Goal: Information Seeking & Learning: Learn about a topic

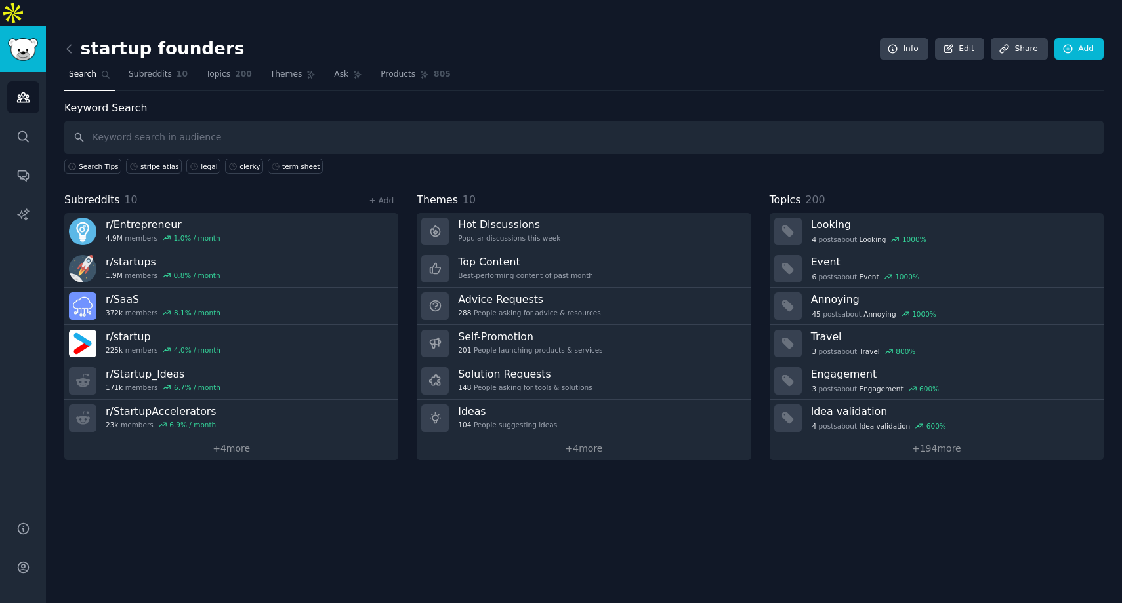
click at [319, 121] on input "text" at bounding box center [583, 137] width 1039 height 33
type input "startup"
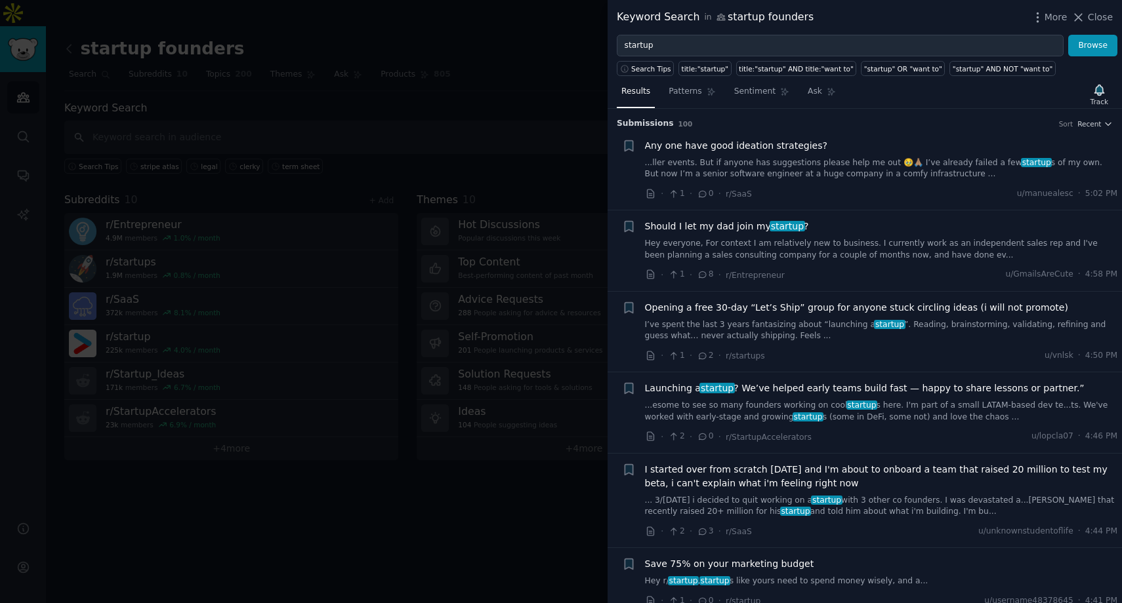
click at [845, 472] on span "I started over from scratch [DATE] and I'm about to onboard a team that raised …" at bounding box center [881, 477] width 473 height 28
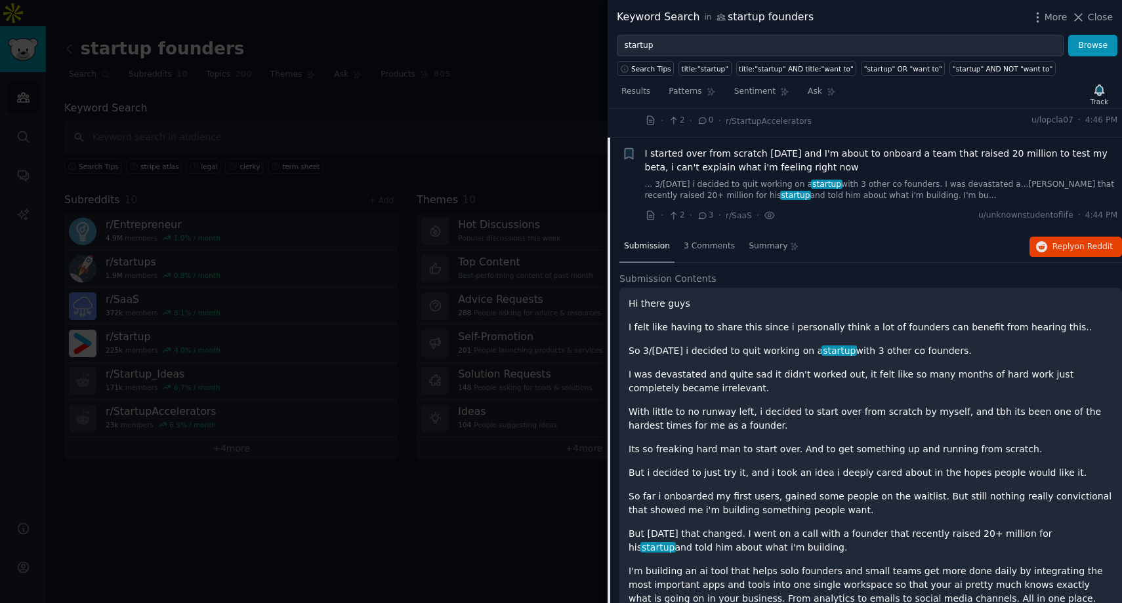
scroll to position [344, 0]
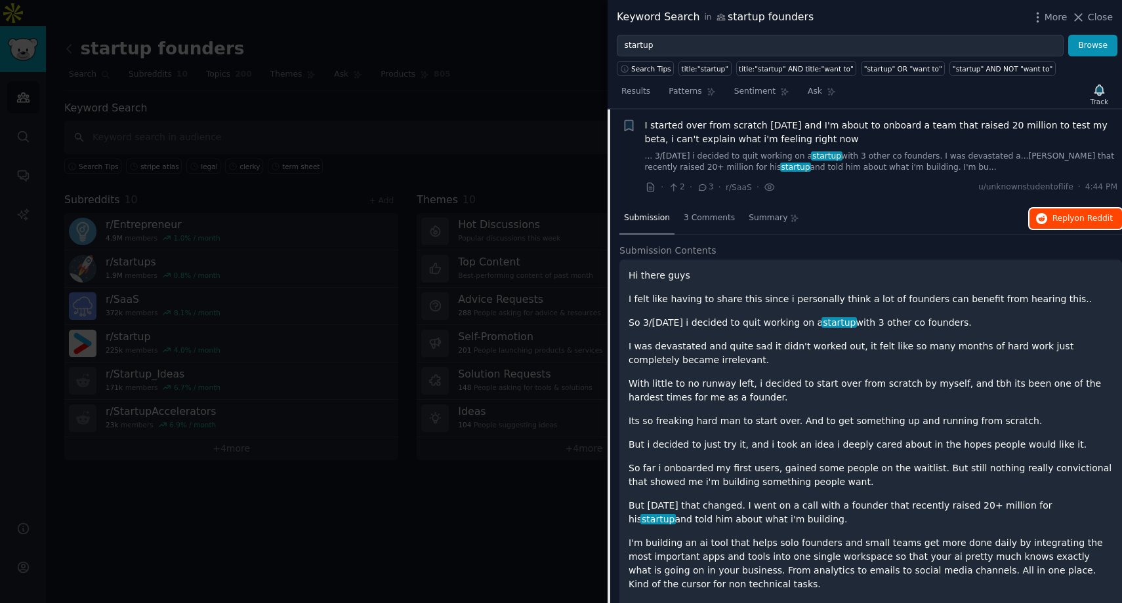
click at [1070, 216] on span "Reply on Reddit" at bounding box center [1082, 219] width 60 height 12
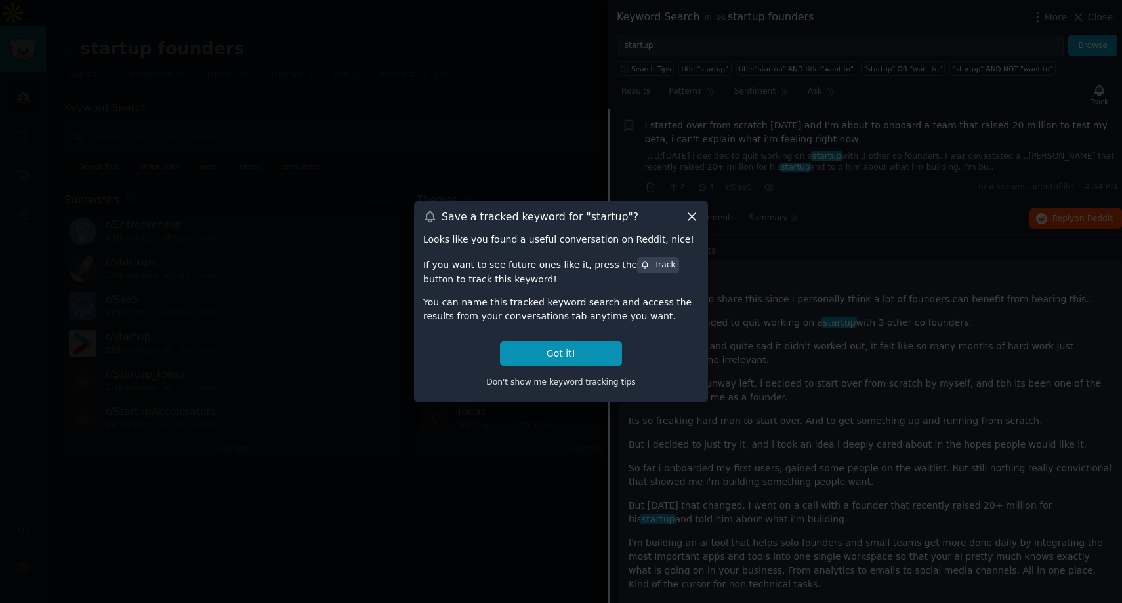
click at [688, 220] on icon at bounding box center [691, 217] width 7 height 7
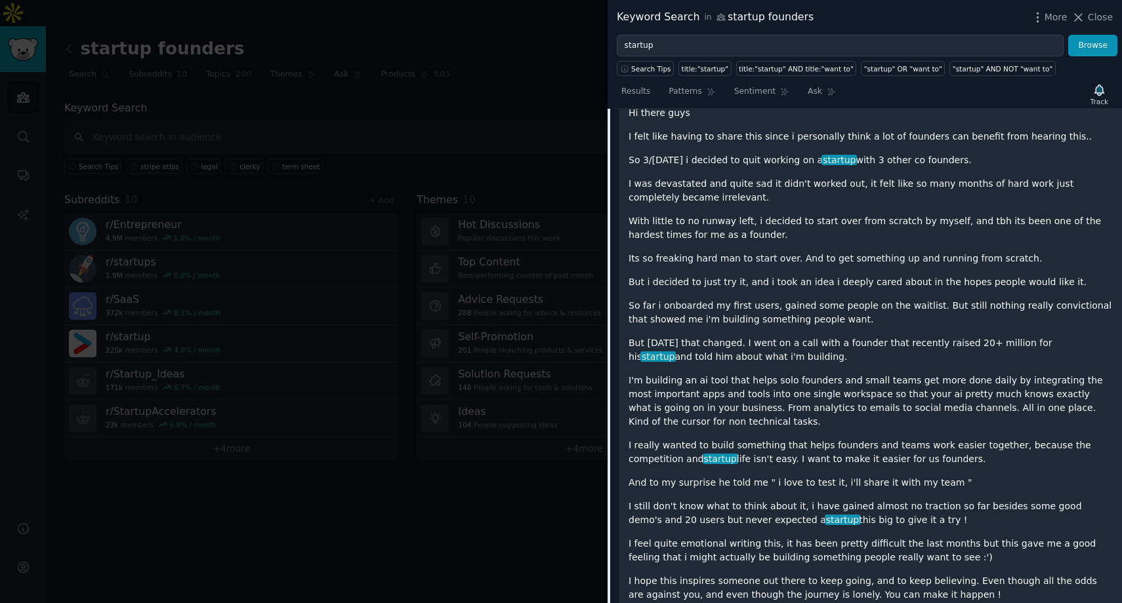
scroll to position [0, 0]
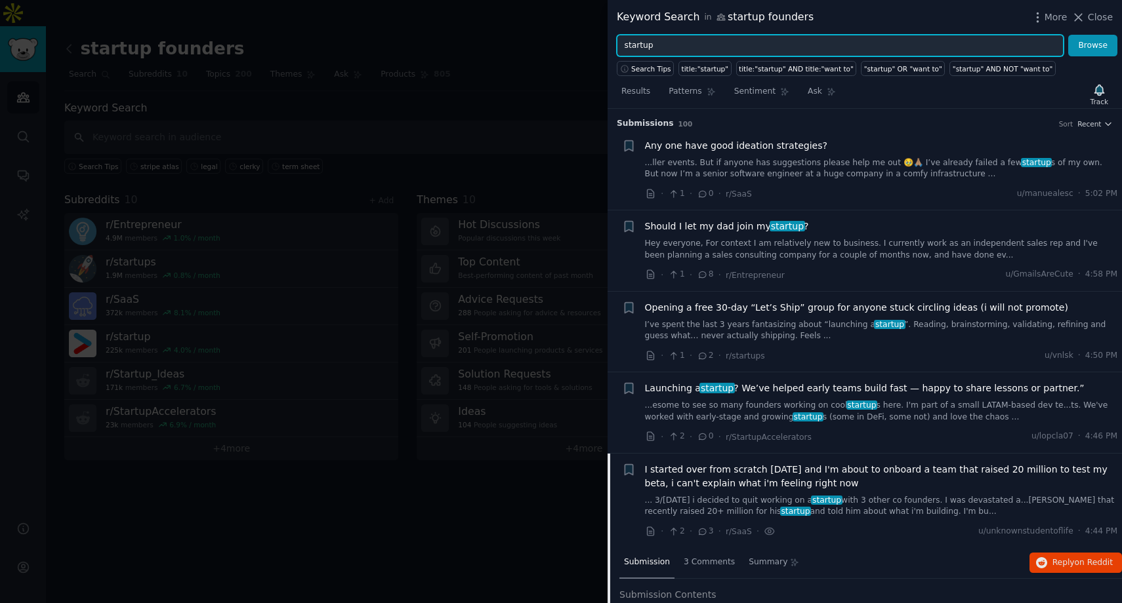
drag, startPoint x: 668, startPoint y: 40, endPoint x: 605, endPoint y: 34, distance: 63.2
click at [605, 34] on div "Keyword Search in startup founders More Close startup Browse Search Tips title:…" at bounding box center [561, 301] width 1122 height 603
click at [1068, 35] on button "Browse" at bounding box center [1092, 46] width 49 height 22
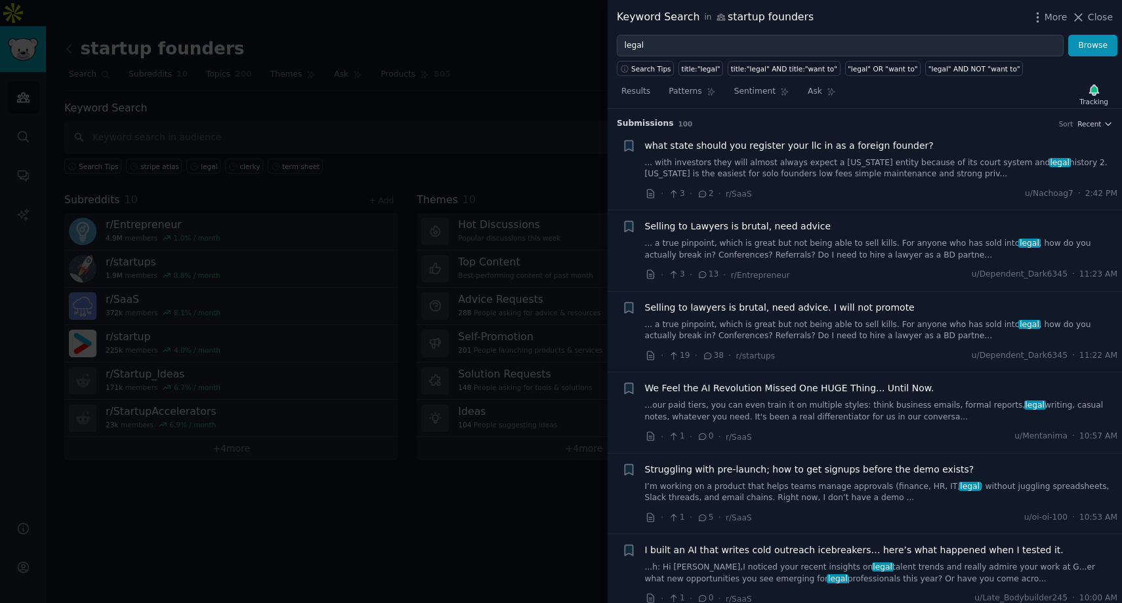
click at [769, 232] on span "Selling to Lawyers is brutal, need advice" at bounding box center [738, 227] width 186 height 14
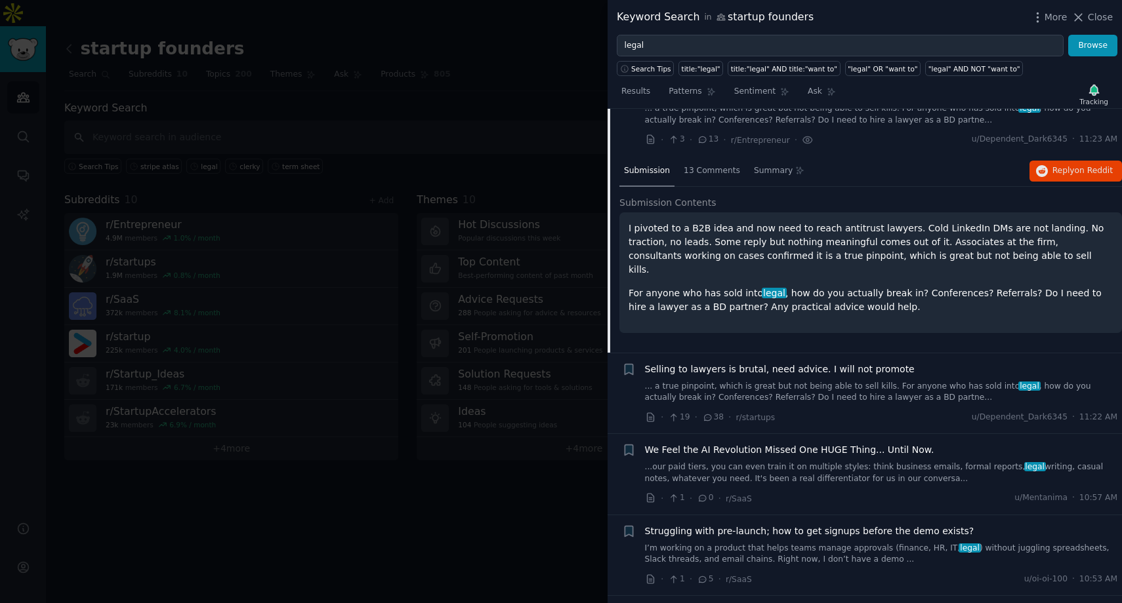
scroll to position [136, 0]
click at [803, 454] on span "We Feel the AI Revolution Missed One HUGE Thing... Until Now." at bounding box center [789, 449] width 289 height 14
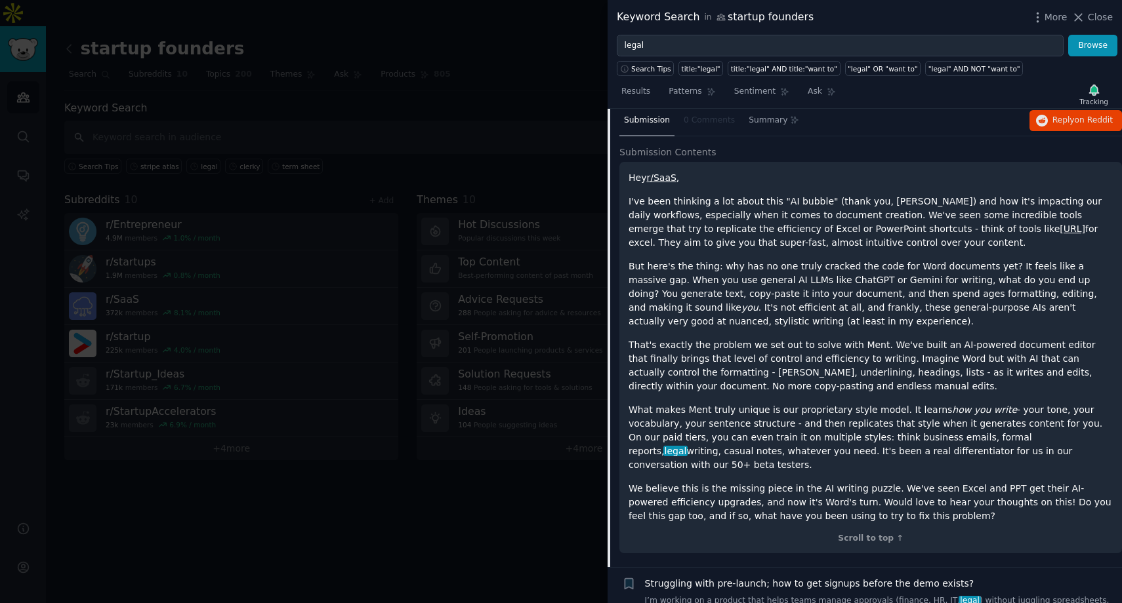
scroll to position [340, 0]
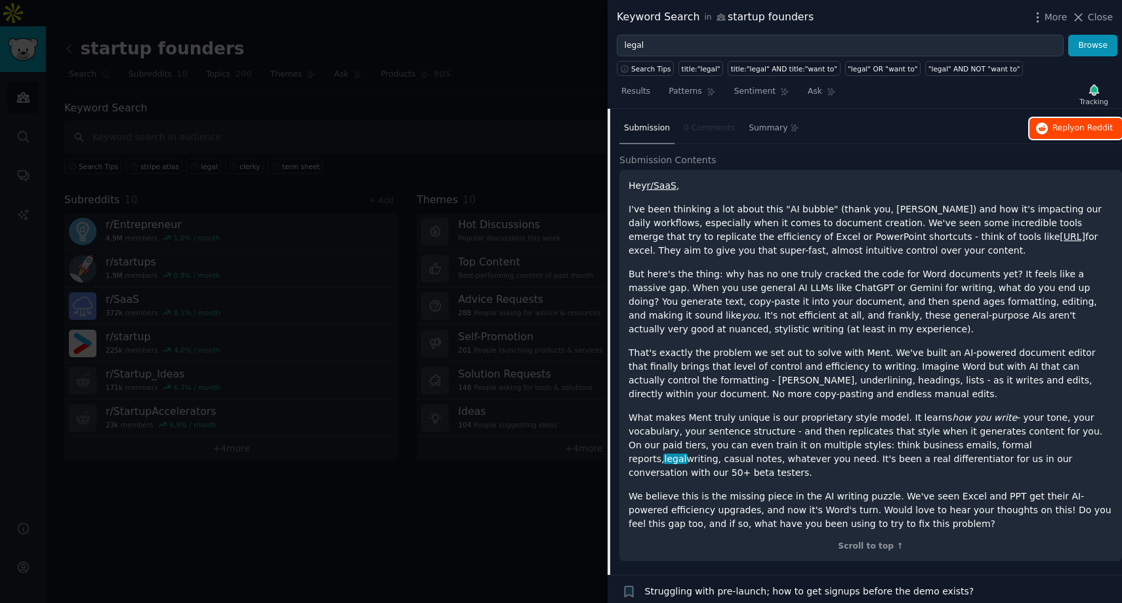
click at [1052, 133] on span "Reply on Reddit" at bounding box center [1082, 129] width 60 height 12
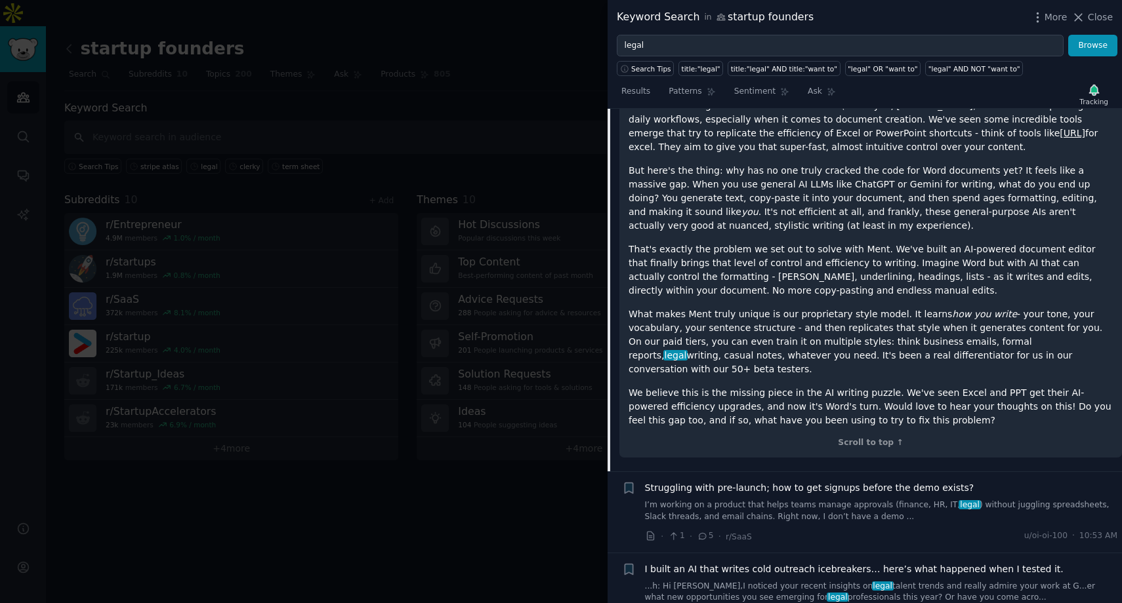
scroll to position [445, 0]
click at [838, 510] on div "Struggling with pre-launch; how to get signups before the demo exists? I’m work…" at bounding box center [881, 510] width 473 height 62
click at [815, 498] on link "I’m working on a product that helps teams manage approvals (finance, HR, IT, le…" at bounding box center [881, 509] width 473 height 23
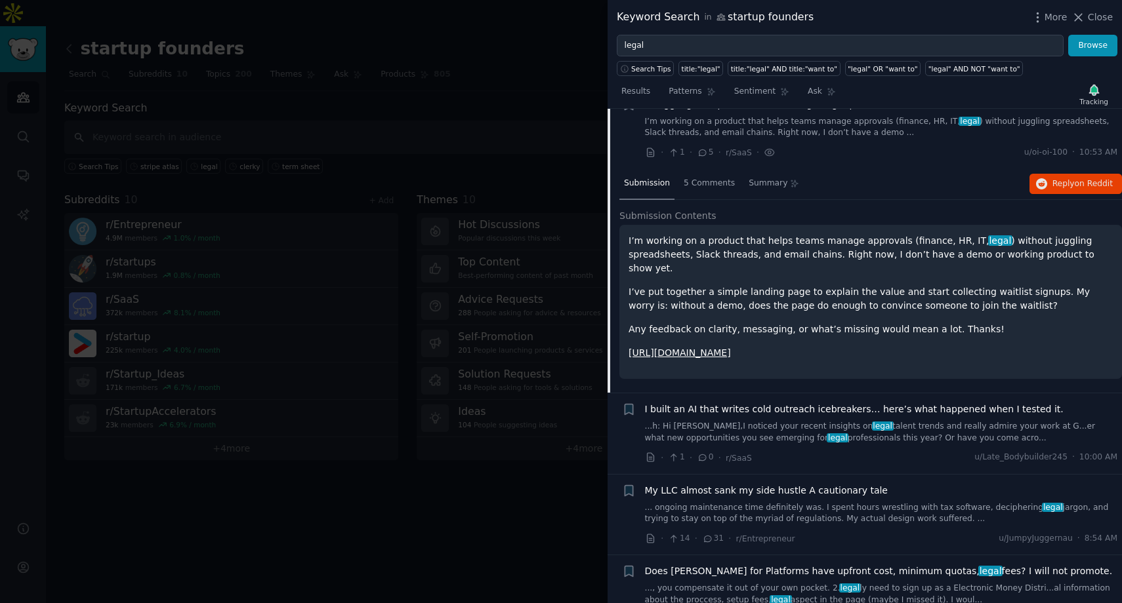
scroll to position [344, 0]
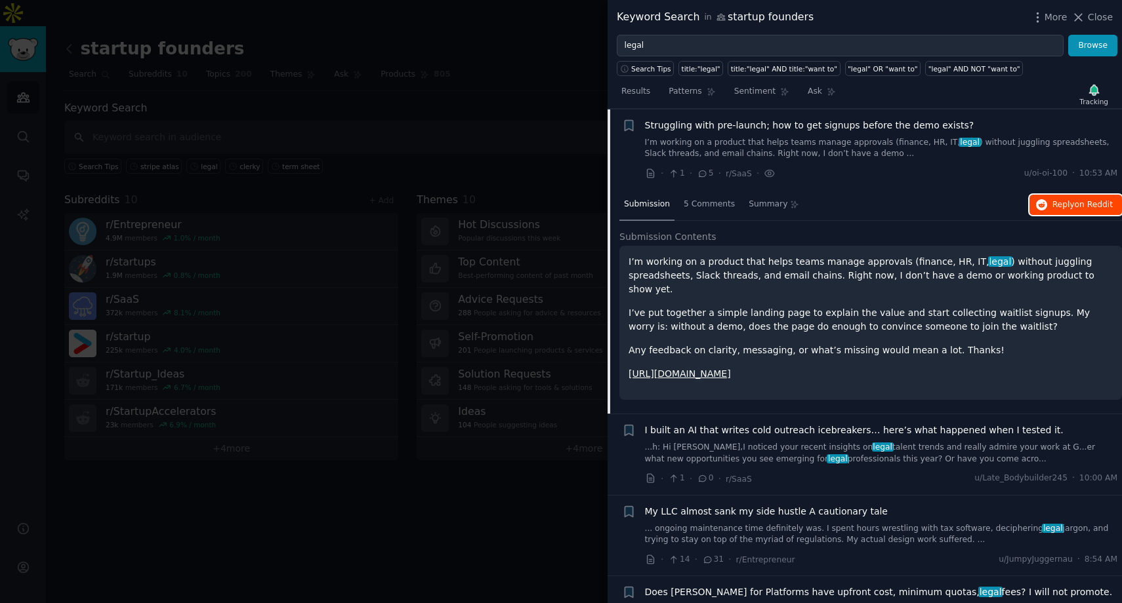
click at [1061, 205] on span "Reply on Reddit" at bounding box center [1082, 205] width 60 height 12
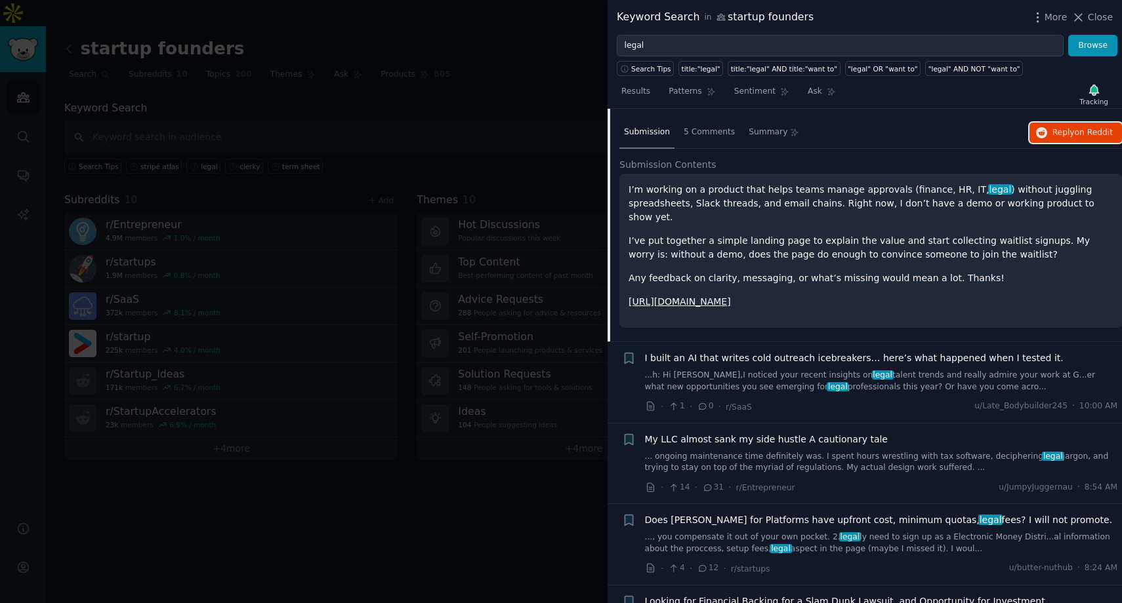
scroll to position [419, 0]
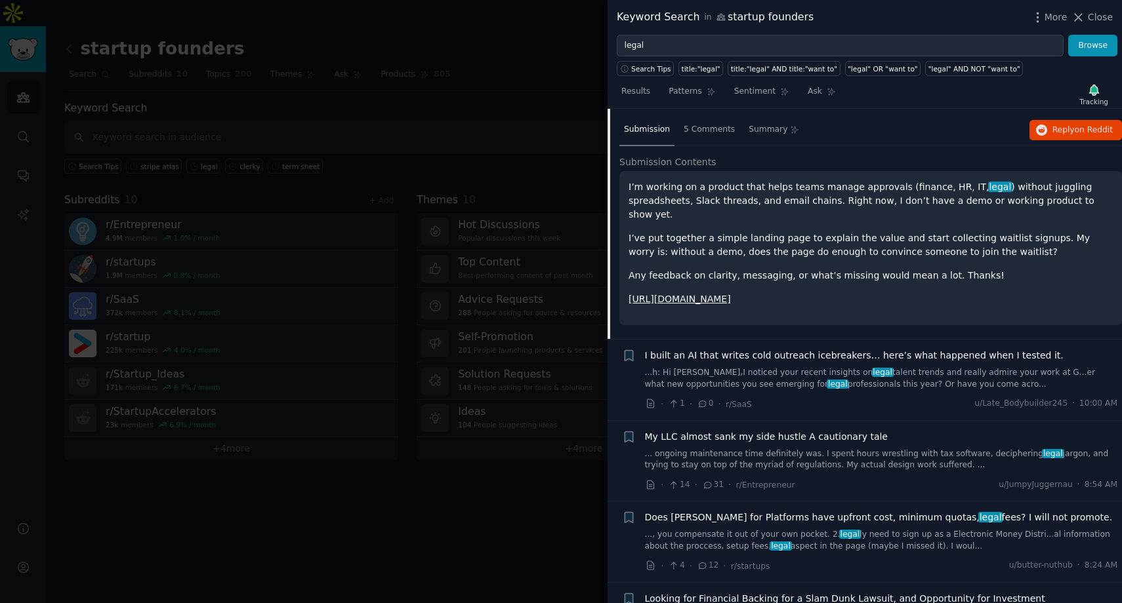
click at [883, 430] on div "My LLC almost sank my side hustle A cautionary tale" at bounding box center [881, 437] width 473 height 14
click at [927, 449] on link "... ongoing maintenance time definitely was. I spent hours wrestling with tax s…" at bounding box center [881, 460] width 473 height 23
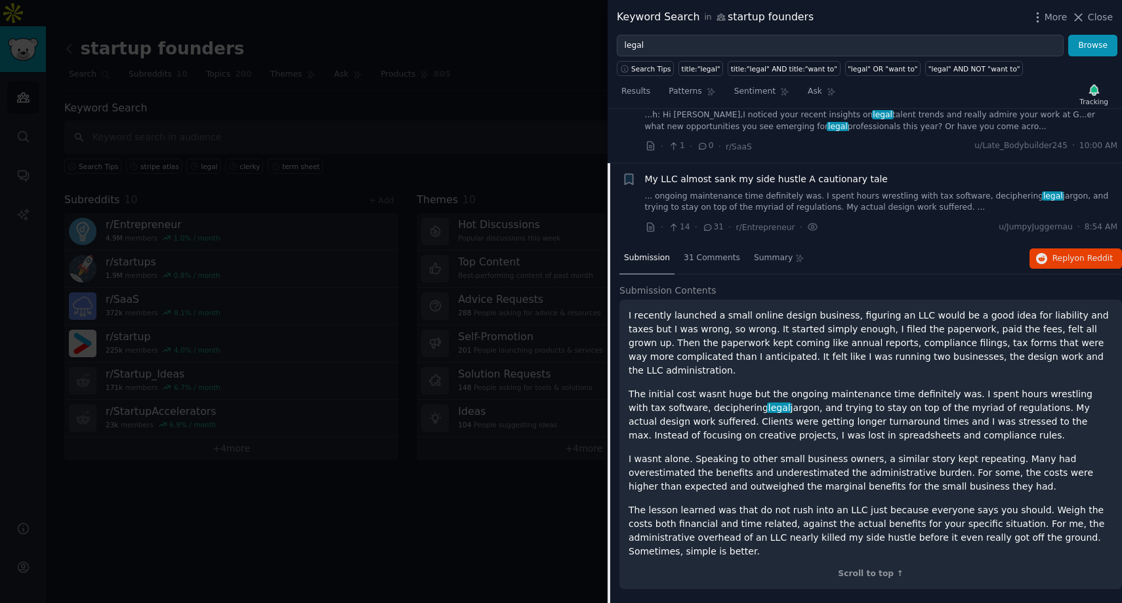
scroll to position [506, 0]
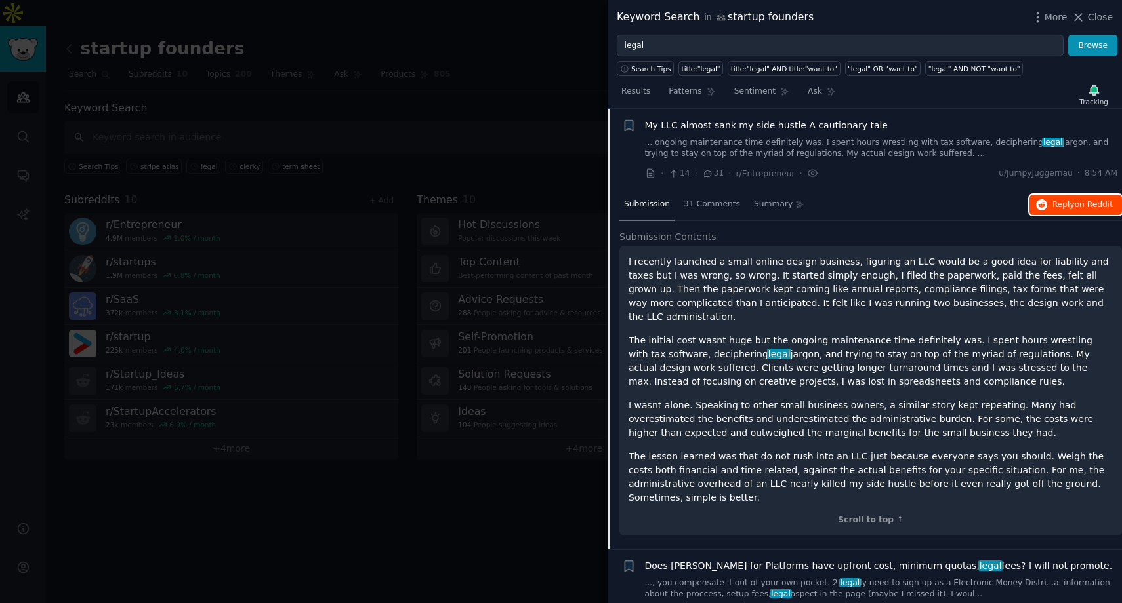
click at [1068, 205] on span "Reply on Reddit" at bounding box center [1082, 205] width 60 height 12
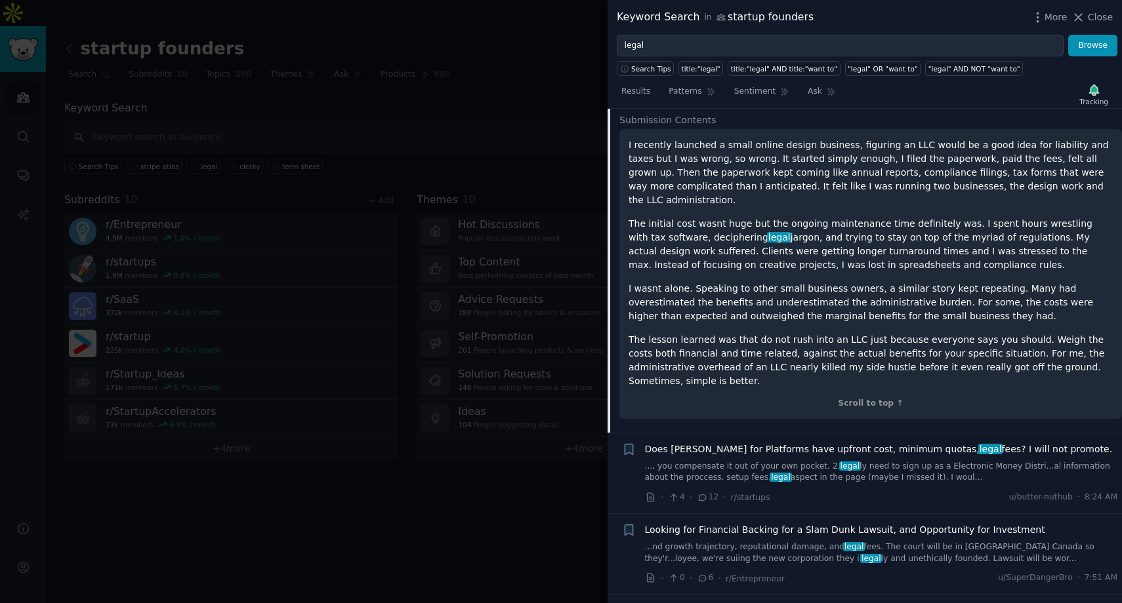
scroll to position [624, 0]
click at [772, 461] on link "..., you compensate it out of your own pocket. 2. legal ly need to sign up as a…" at bounding box center [881, 471] width 473 height 23
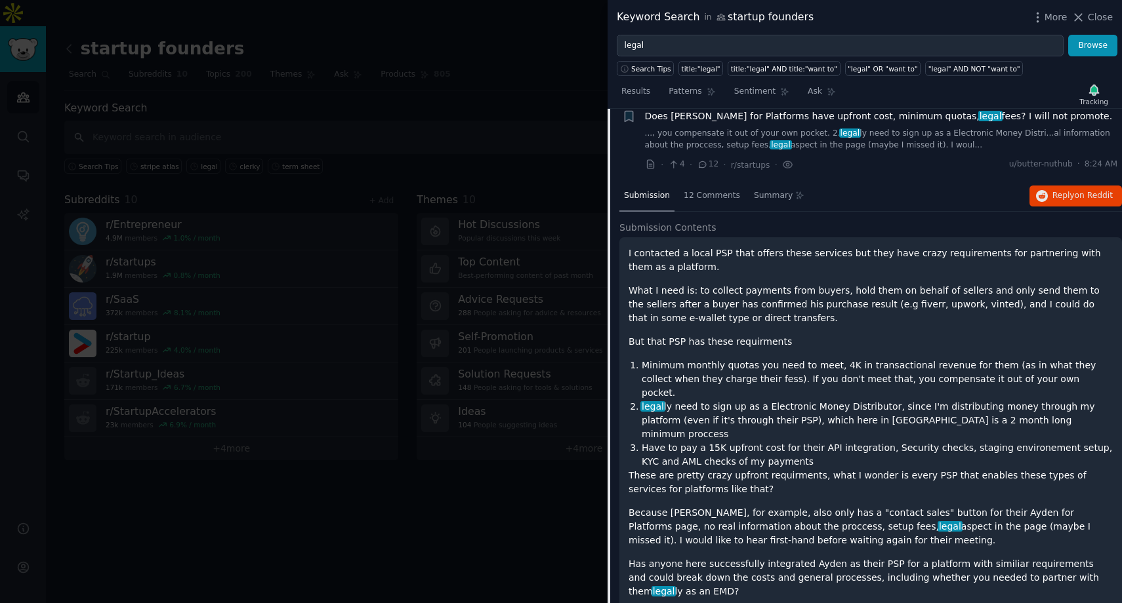
scroll to position [588, 0]
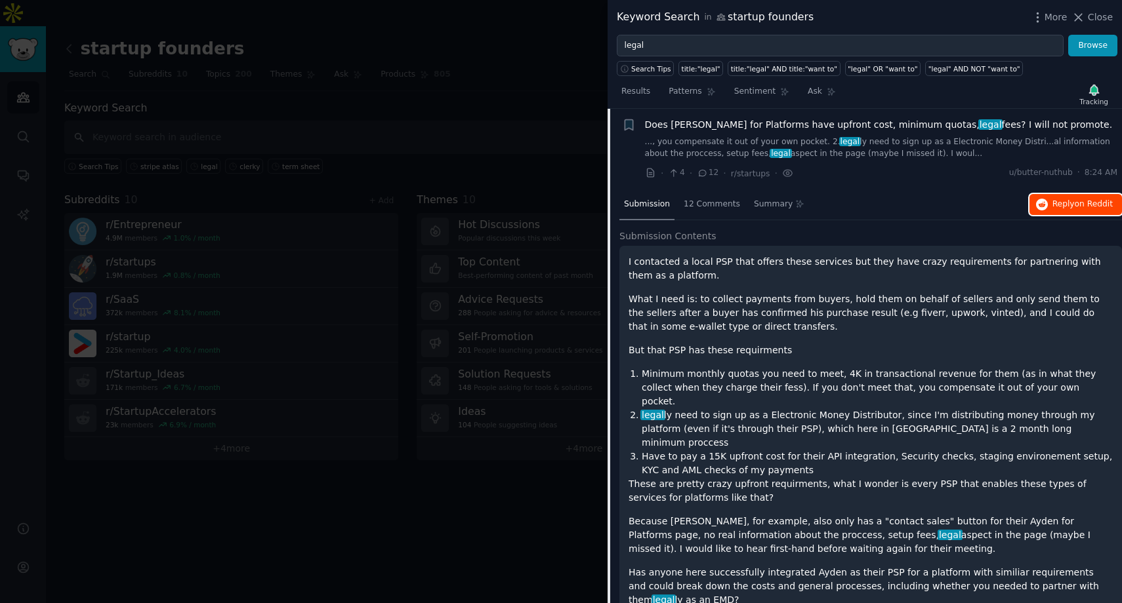
click at [1040, 212] on button "Reply on Reddit" at bounding box center [1075, 204] width 92 height 21
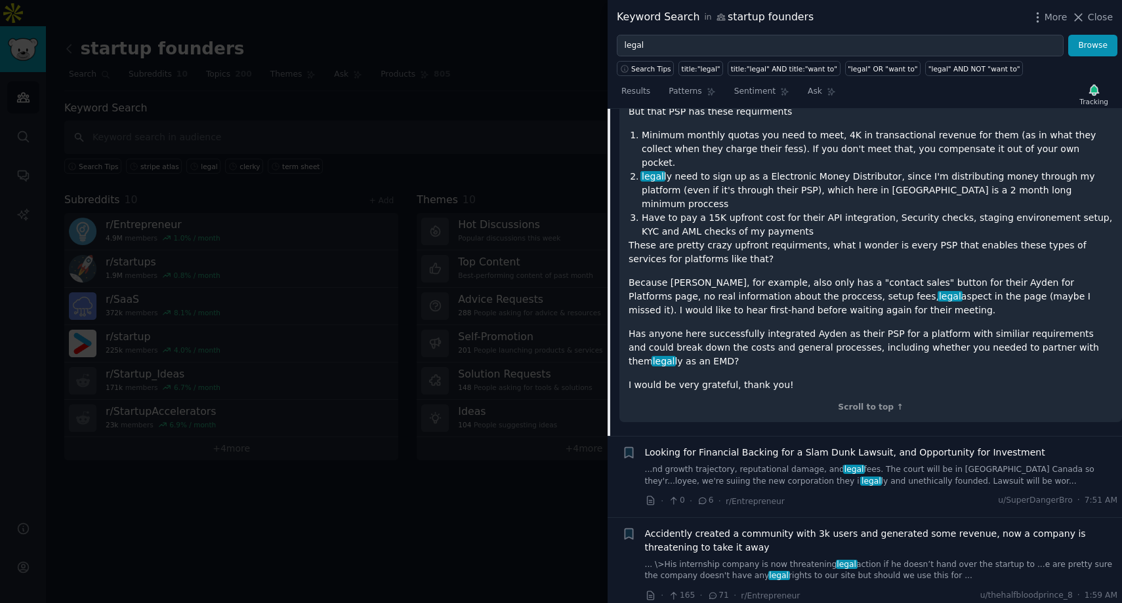
scroll to position [828, 0]
click at [791, 558] on link "... \>His internship company is now threatening legal action if he doesn’t hand…" at bounding box center [881, 569] width 473 height 23
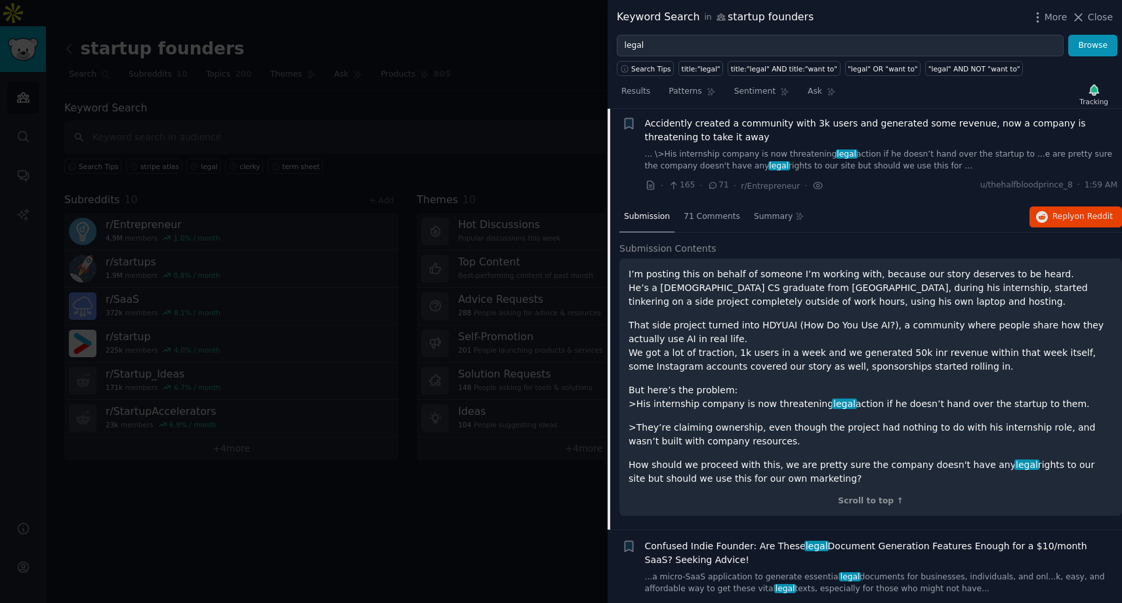
scroll to position [750, 0]
click at [1060, 214] on span "Reply on Reddit" at bounding box center [1082, 219] width 60 height 12
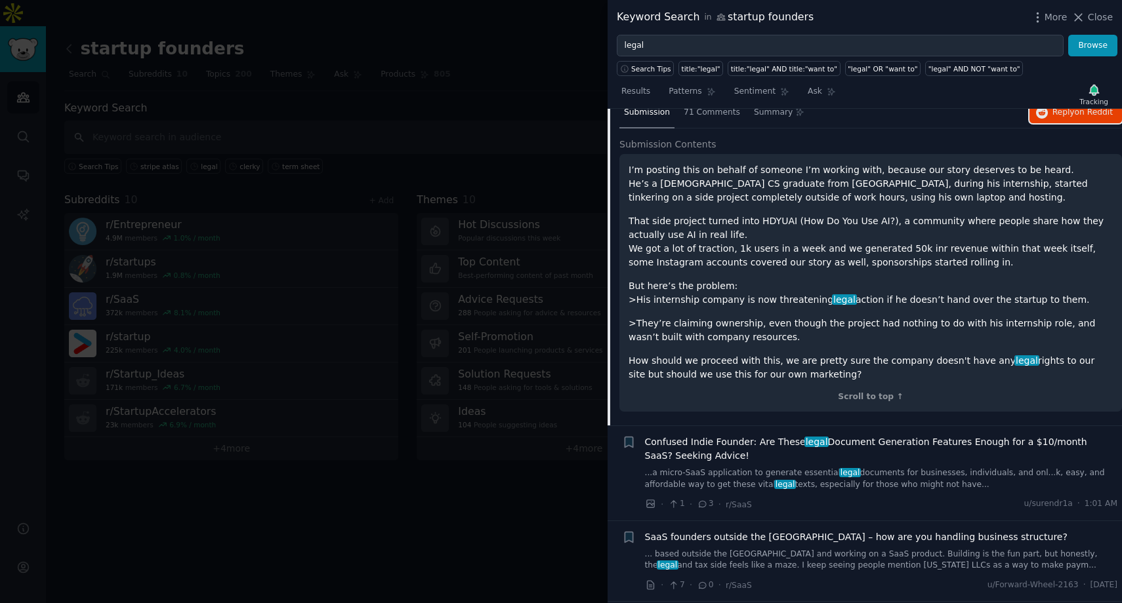
scroll to position [857, 0]
click at [741, 445] on span "Confused Indie Founder: Are These legal Document Generation Features Enough for…" at bounding box center [881, 448] width 473 height 28
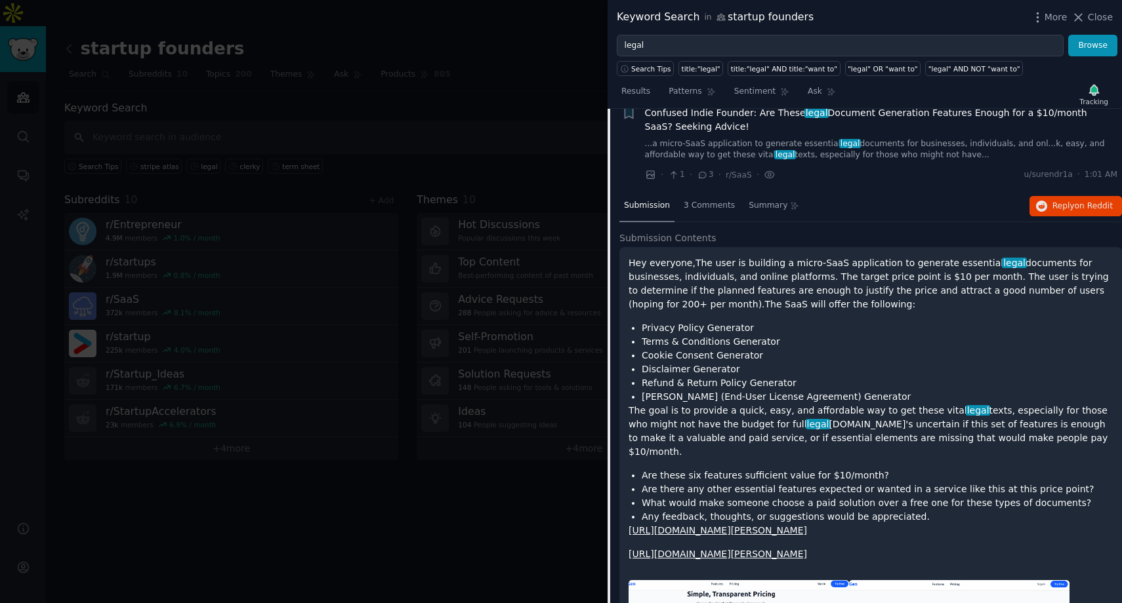
scroll to position [844, 0]
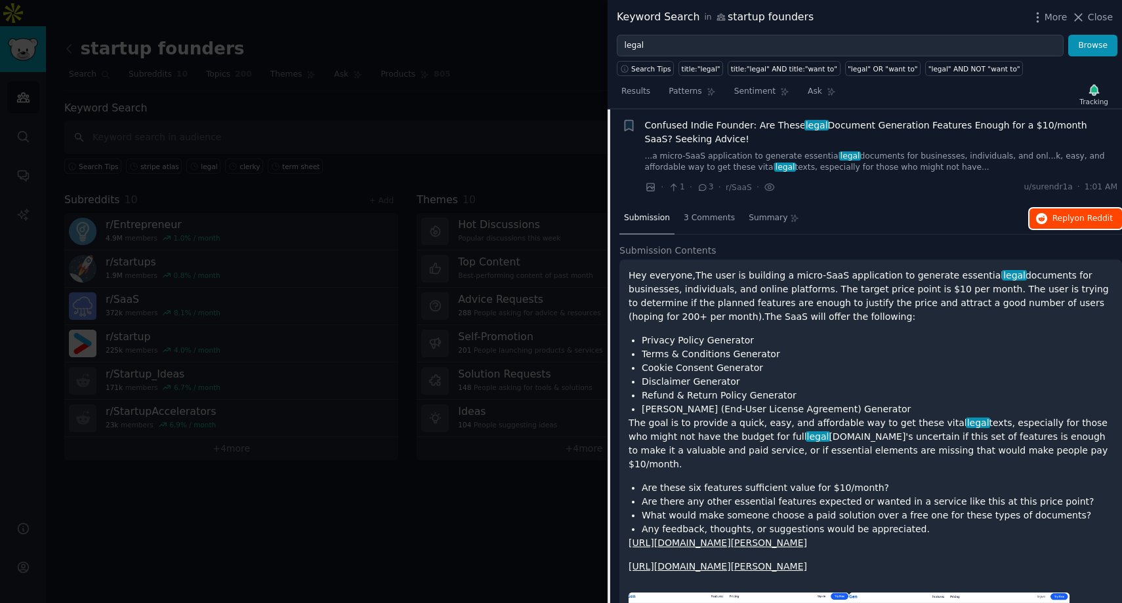
click at [1074, 216] on span "on Reddit" at bounding box center [1093, 218] width 38 height 9
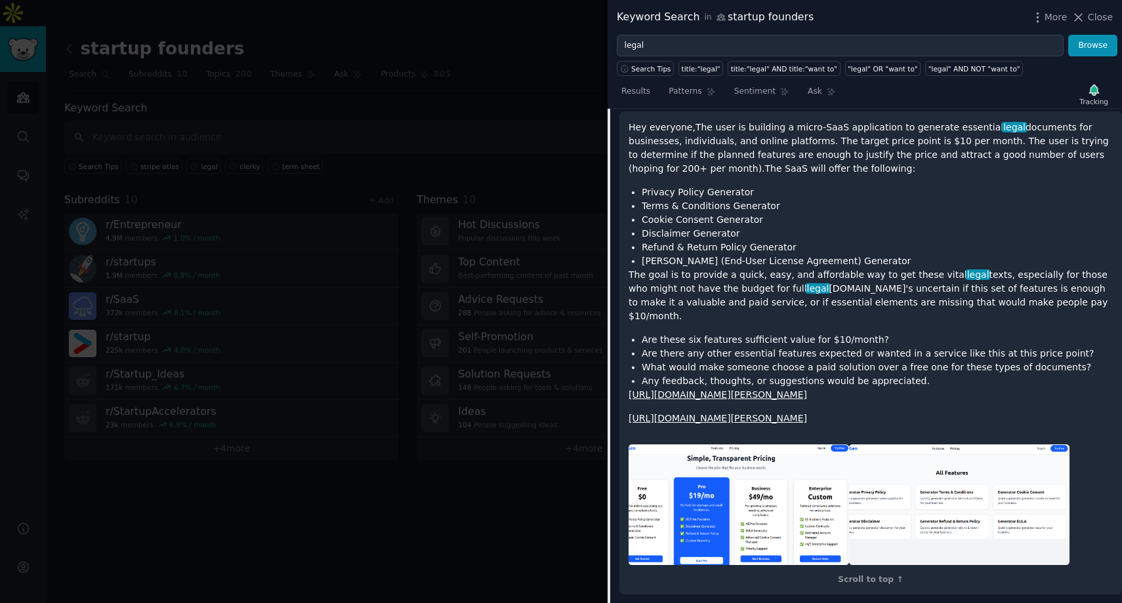
scroll to position [1281, 0]
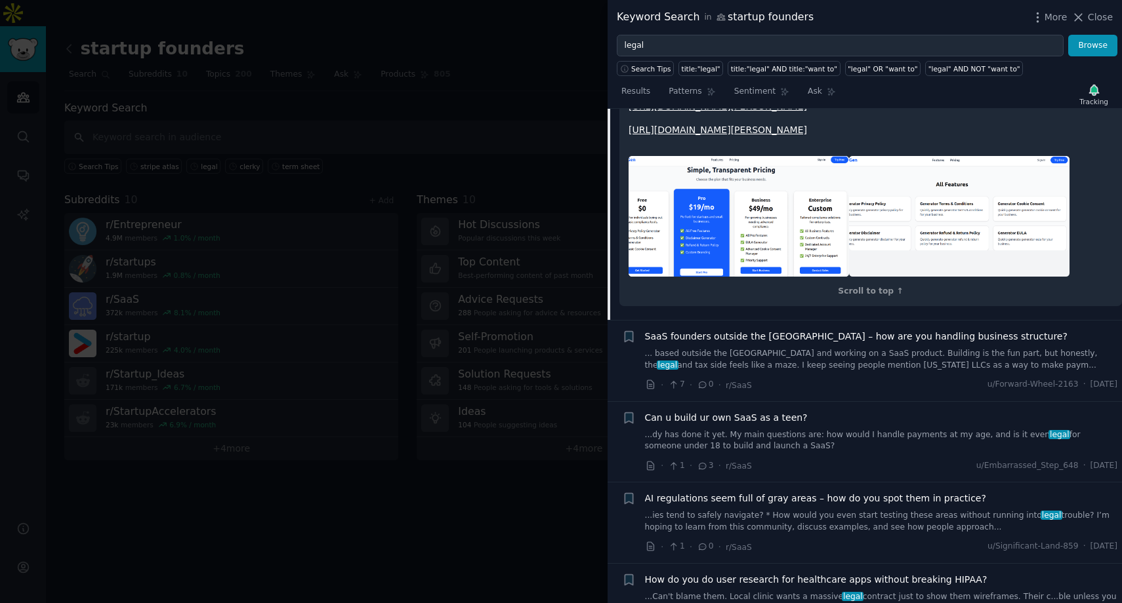
click at [927, 442] on link "...dy has done it yet. My main questions are: how would I handle payments at my…" at bounding box center [881, 441] width 473 height 23
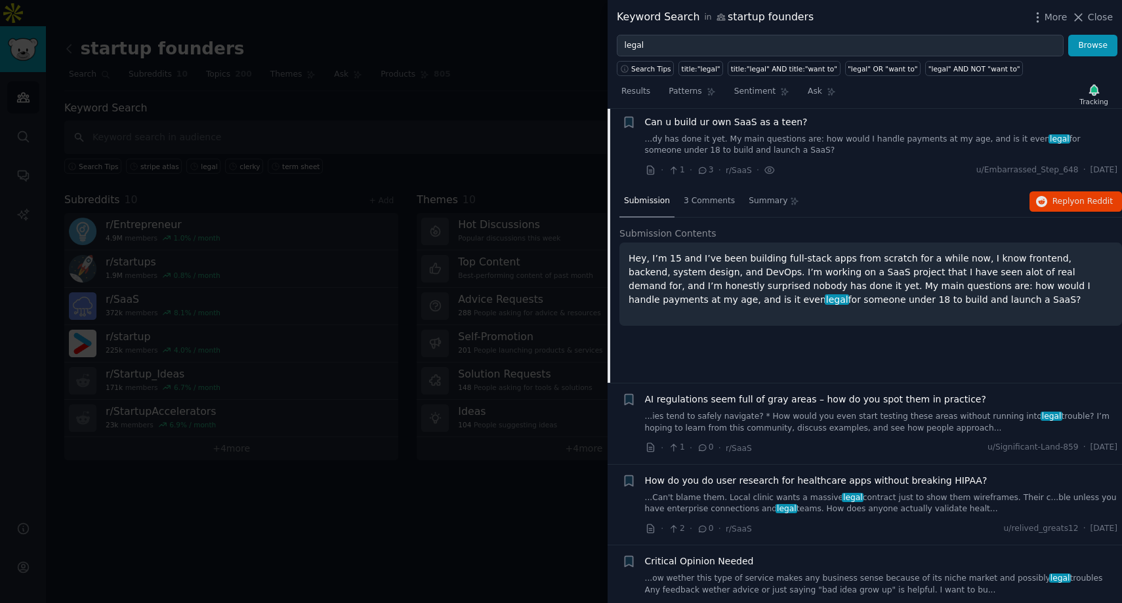
scroll to position [1020, 0]
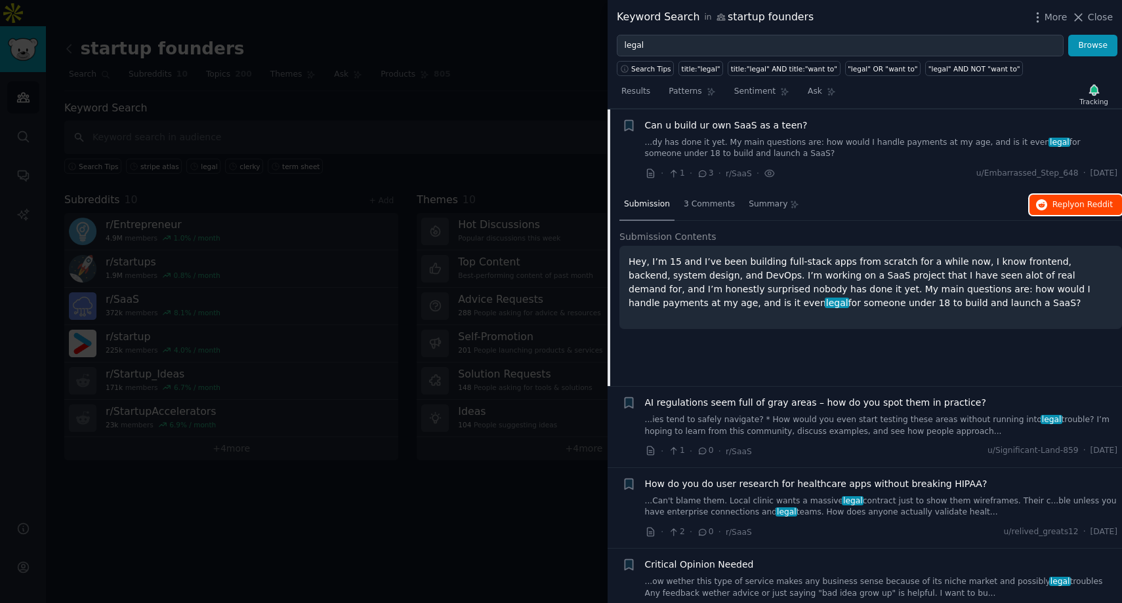
click at [1045, 202] on button "Reply on Reddit" at bounding box center [1075, 205] width 92 height 21
click at [723, 420] on link "...ies tend to safely navigate? * How would you even start testing these areas …" at bounding box center [881, 426] width 473 height 23
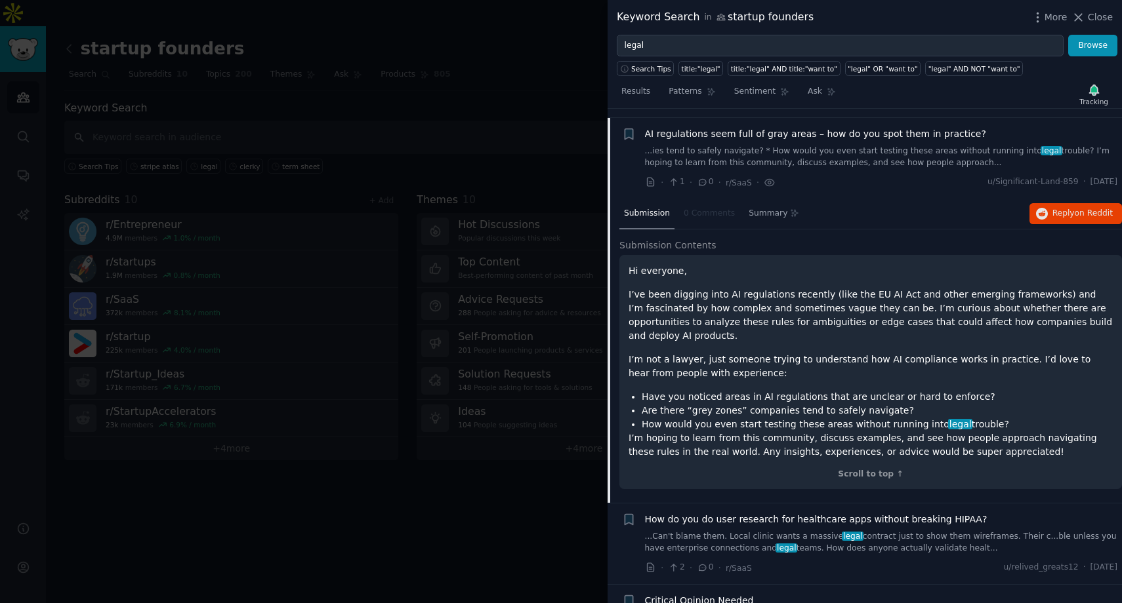
scroll to position [1101, 0]
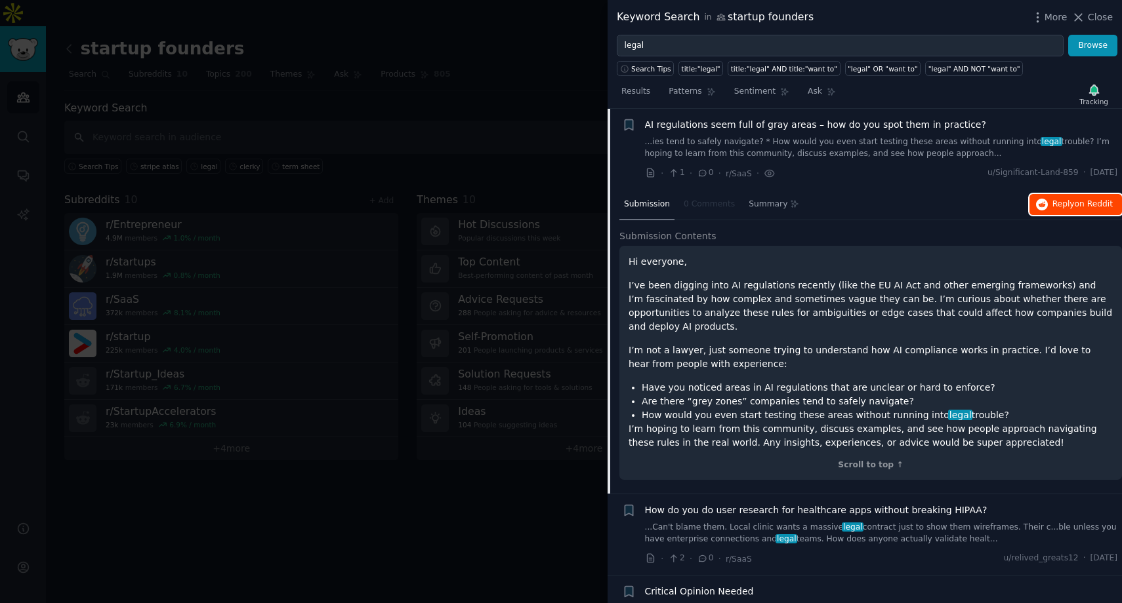
click at [1057, 203] on span "Reply on Reddit" at bounding box center [1082, 205] width 60 height 12
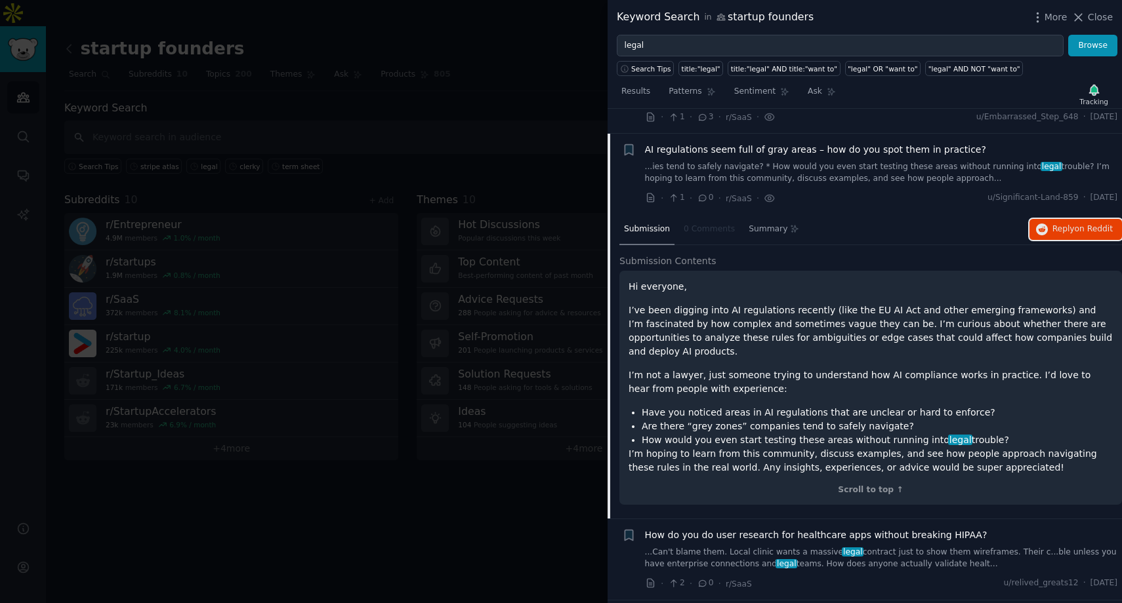
scroll to position [1329, 0]
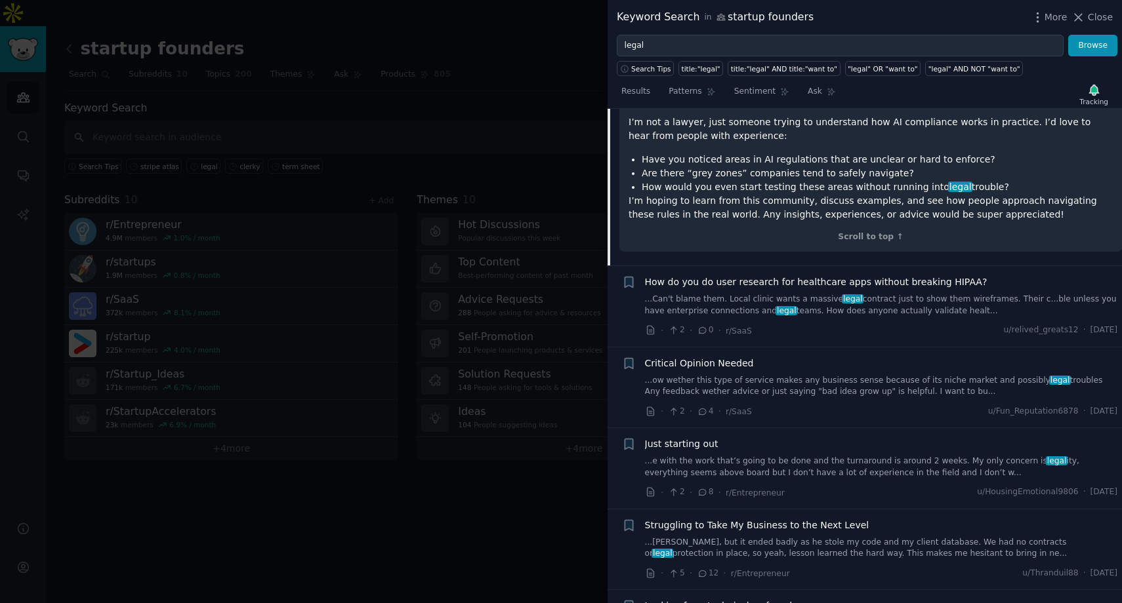
click at [710, 366] on span "Critical Opinion Needed" at bounding box center [699, 364] width 109 height 14
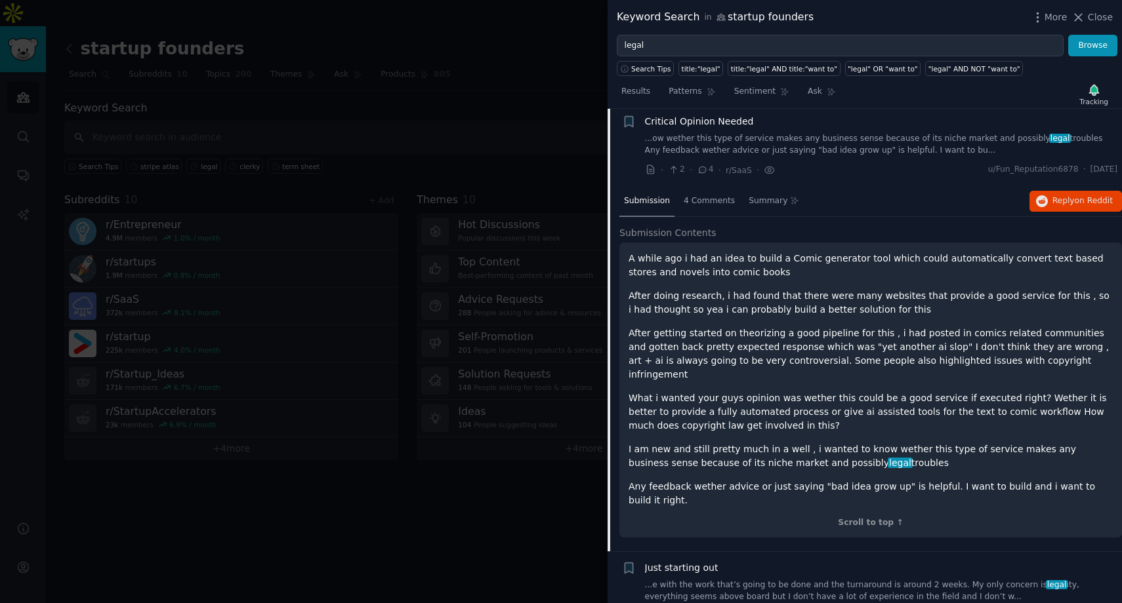
scroll to position [1263, 0]
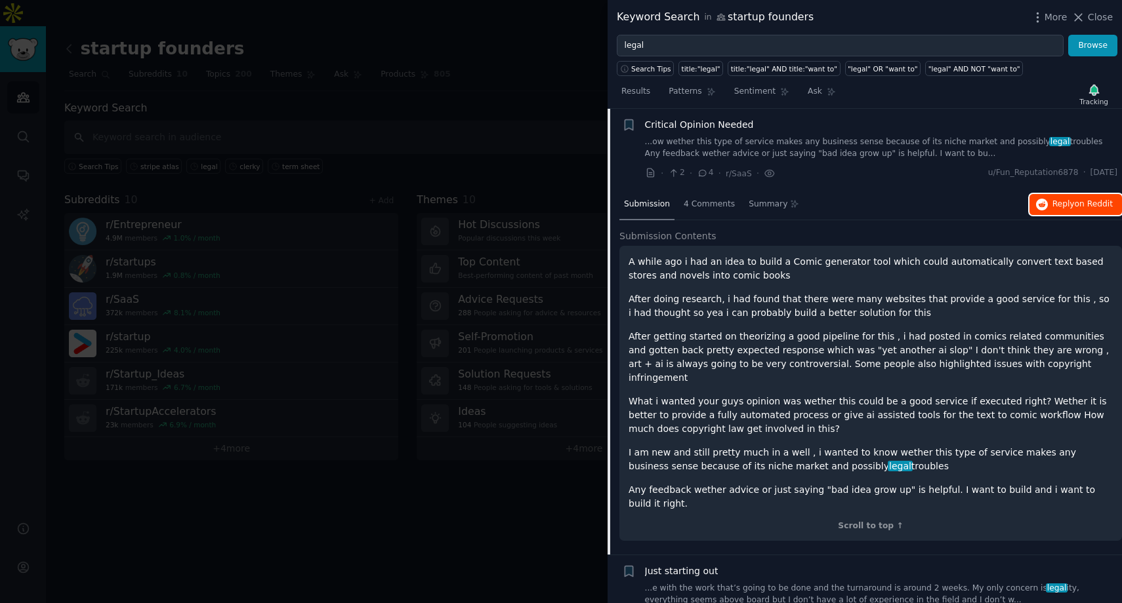
click at [1068, 213] on button "Reply on Reddit" at bounding box center [1075, 204] width 92 height 21
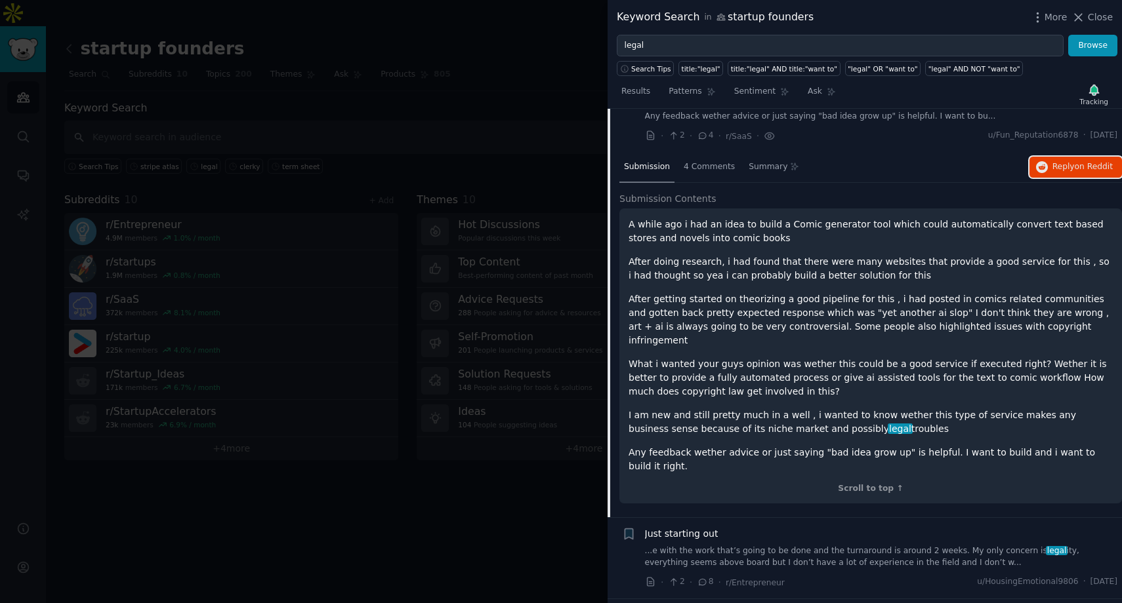
scroll to position [1308, 0]
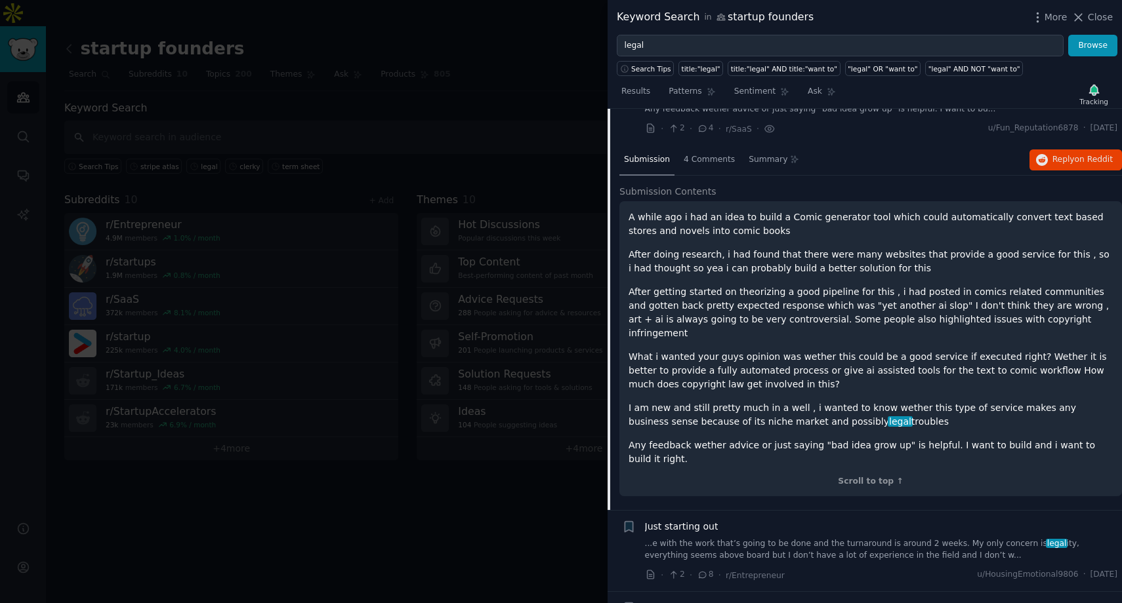
click at [754, 520] on div "Just starting out ...e with the work that’s going to be done and the turnaround…" at bounding box center [881, 540] width 473 height 41
click at [696, 520] on div "Just starting out ...e with the work that’s going to be done and the turnaround…" at bounding box center [881, 540] width 473 height 41
click at [680, 520] on span "Just starting out" at bounding box center [681, 527] width 73 height 14
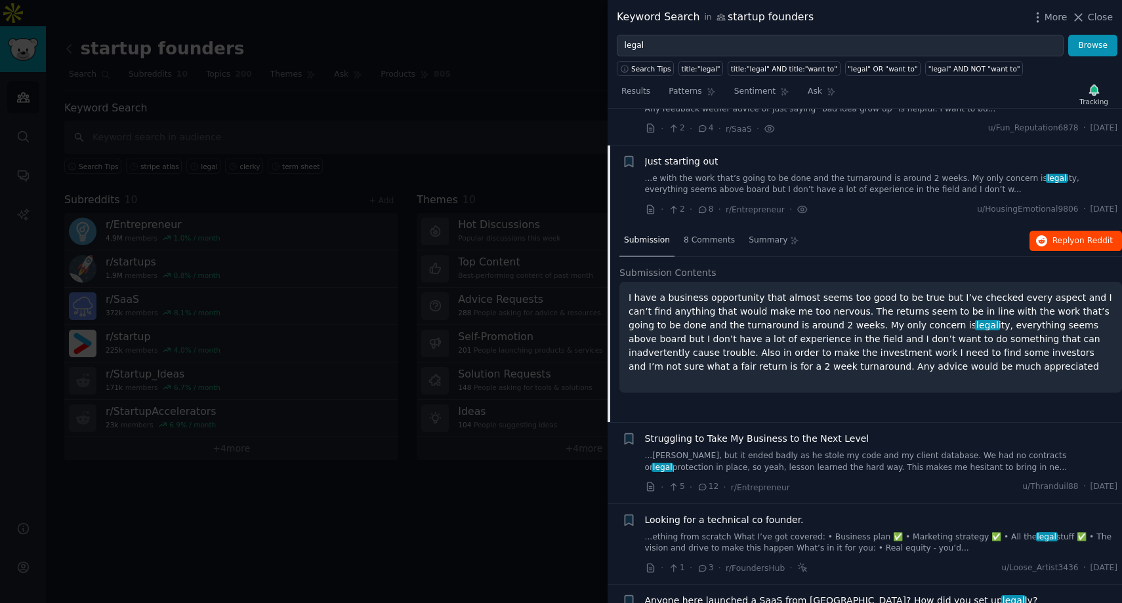
scroll to position [1344, 0]
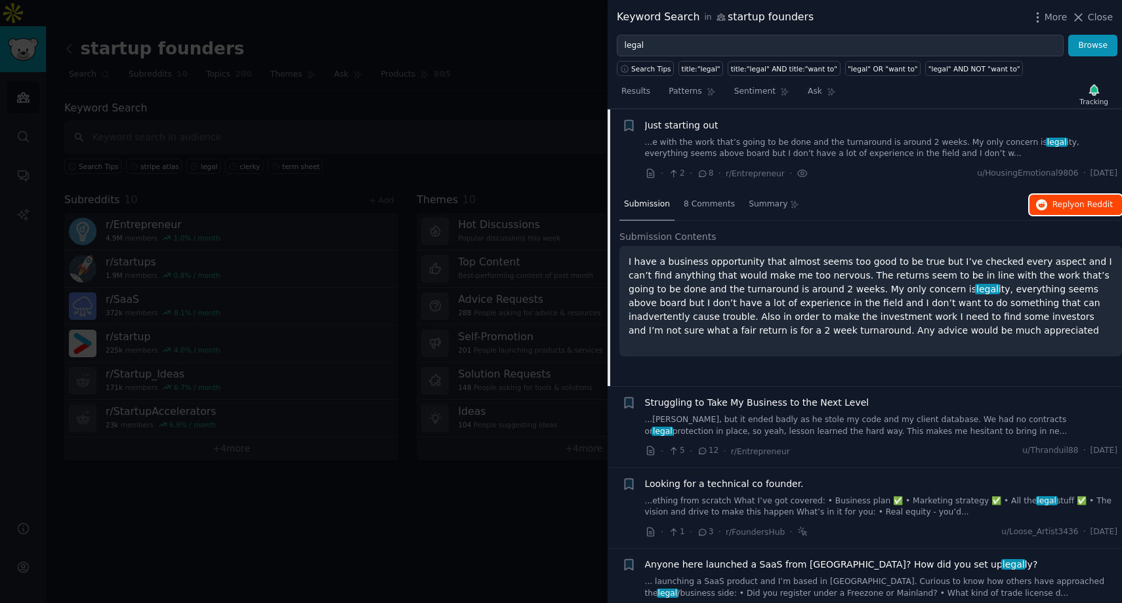
click at [1066, 203] on span "Reply on Reddit" at bounding box center [1082, 205] width 60 height 12
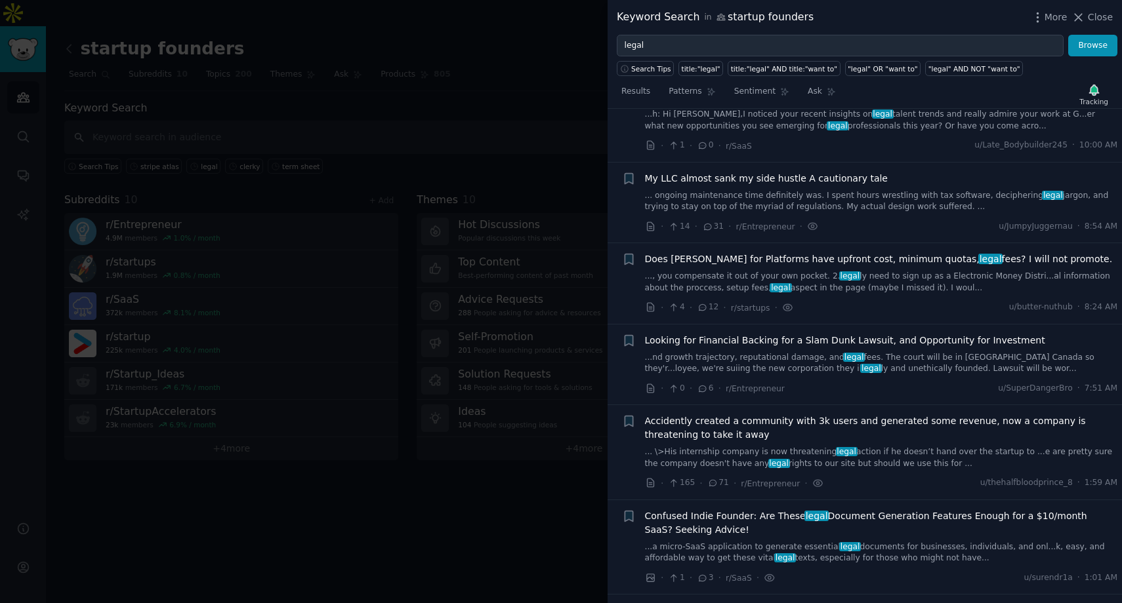
scroll to position [16, 0]
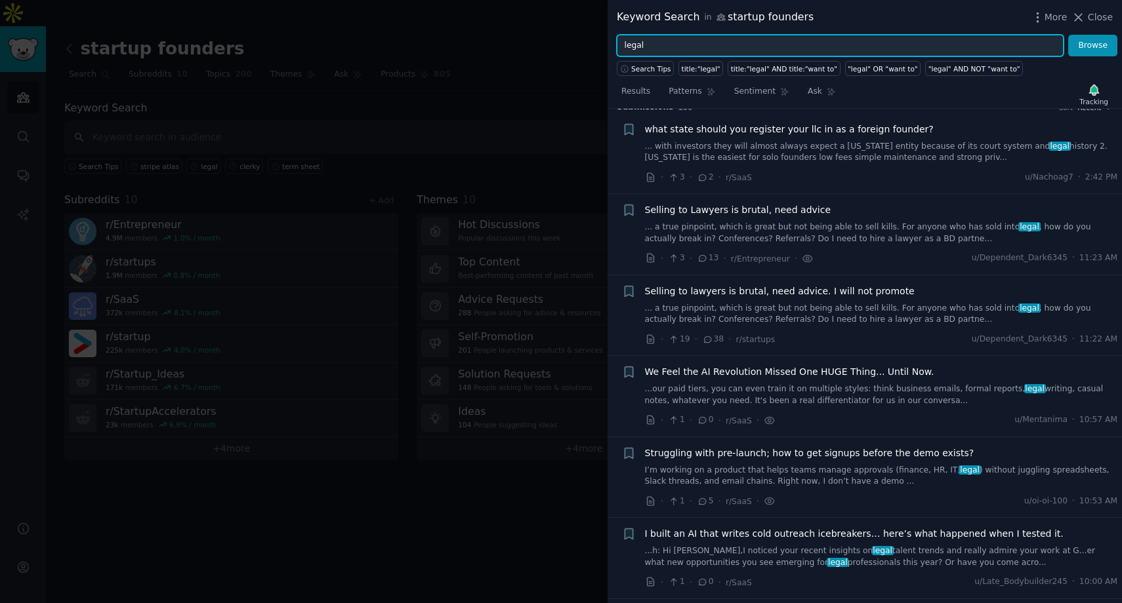
click at [664, 37] on input "legal" at bounding box center [840, 46] width 447 height 22
drag, startPoint x: 670, startPoint y: 46, endPoint x: 568, endPoint y: 44, distance: 102.3
click at [568, 44] on div "Keyword Search in startup founders More Close legal Browse Search Tips title:"l…" at bounding box center [561, 301] width 1122 height 603
click at [1068, 35] on button "Browse" at bounding box center [1092, 46] width 49 height 22
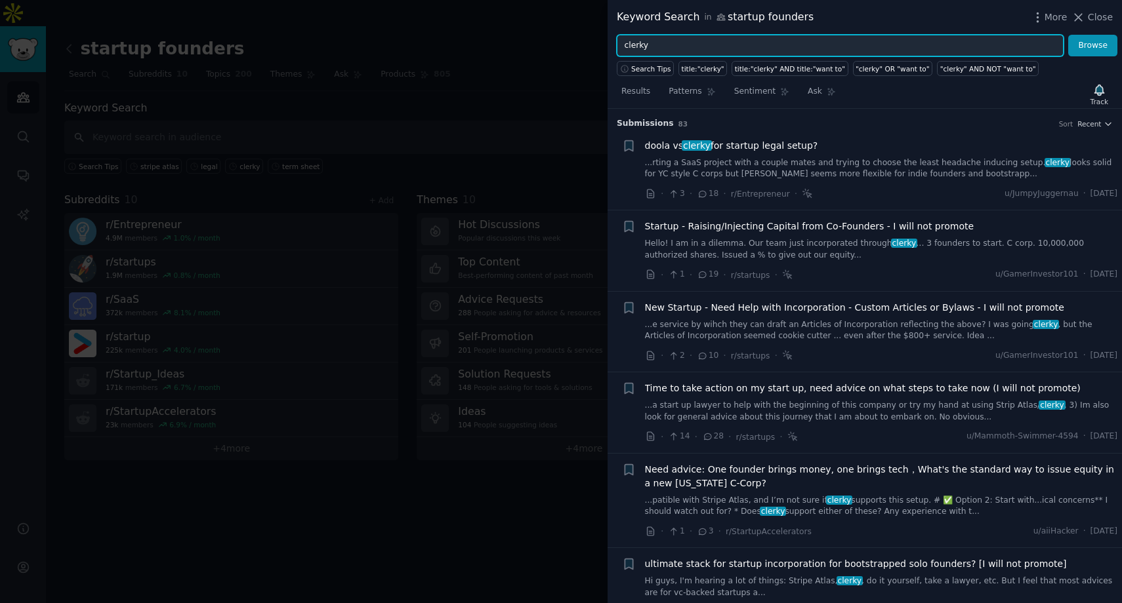
drag, startPoint x: 687, startPoint y: 46, endPoint x: 568, endPoint y: 20, distance: 122.1
click at [568, 22] on div "Keyword Search in startup founders More Close clerky Browse Search Tips title:"…" at bounding box center [561, 301] width 1122 height 603
type input "stripe atlas"
click at [1068, 35] on button "Browse" at bounding box center [1092, 46] width 49 height 22
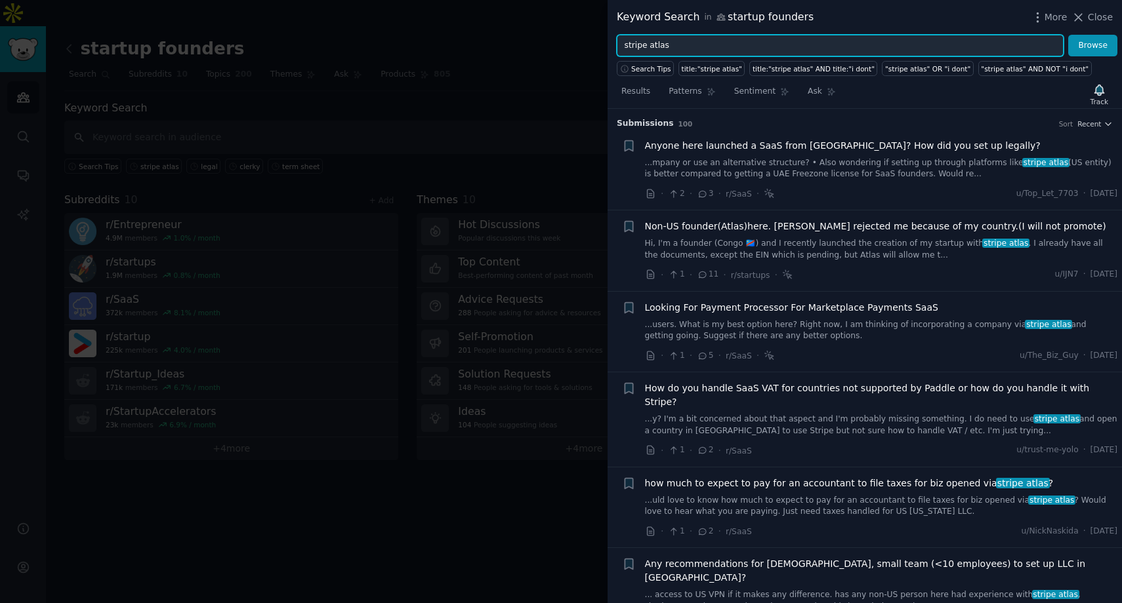
drag, startPoint x: 691, startPoint y: 45, endPoint x: 680, endPoint y: 45, distance: 11.2
click at [680, 45] on input "stripe atlas" at bounding box center [840, 46] width 447 height 22
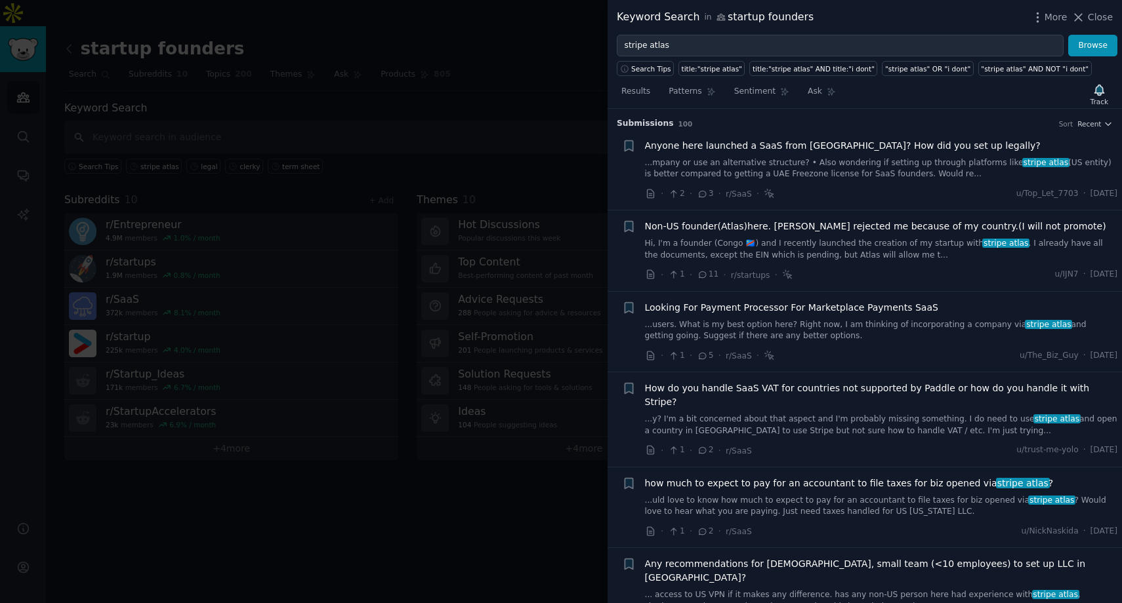
click at [783, 177] on link "...mpany or use an alternative structure? • Also wondering if setting up throug…" at bounding box center [881, 168] width 473 height 23
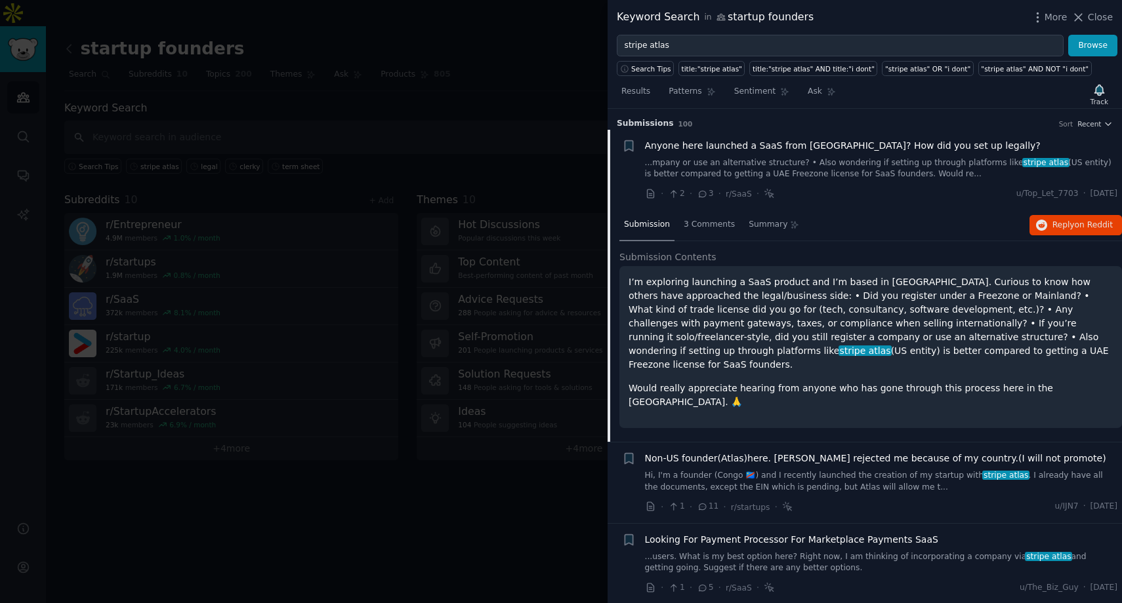
scroll to position [20, 0]
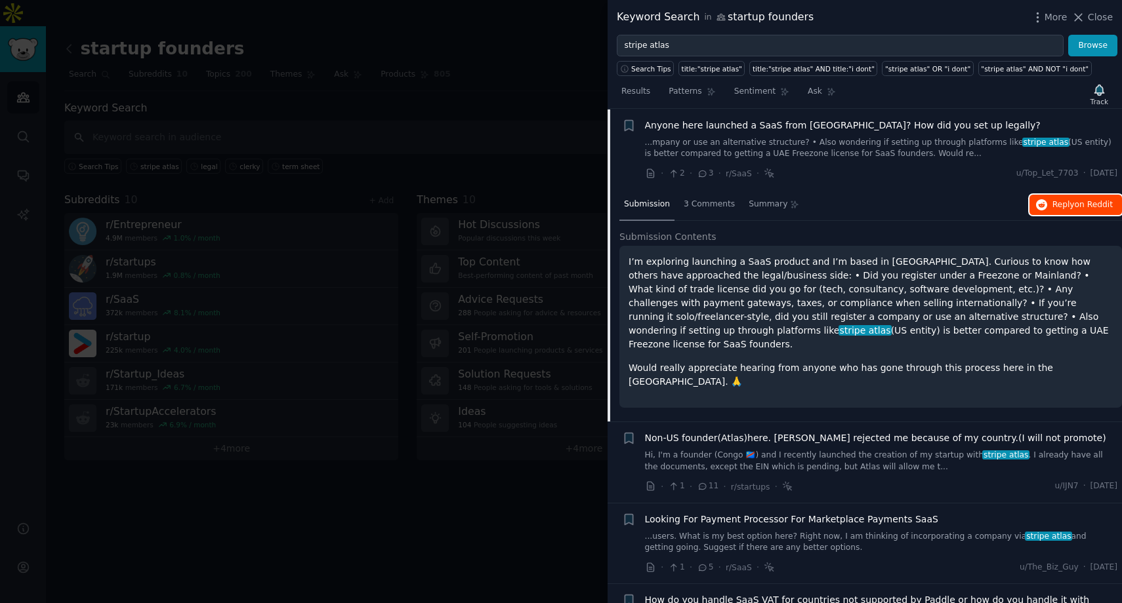
click at [1042, 204] on icon "button" at bounding box center [1042, 205] width 12 height 12
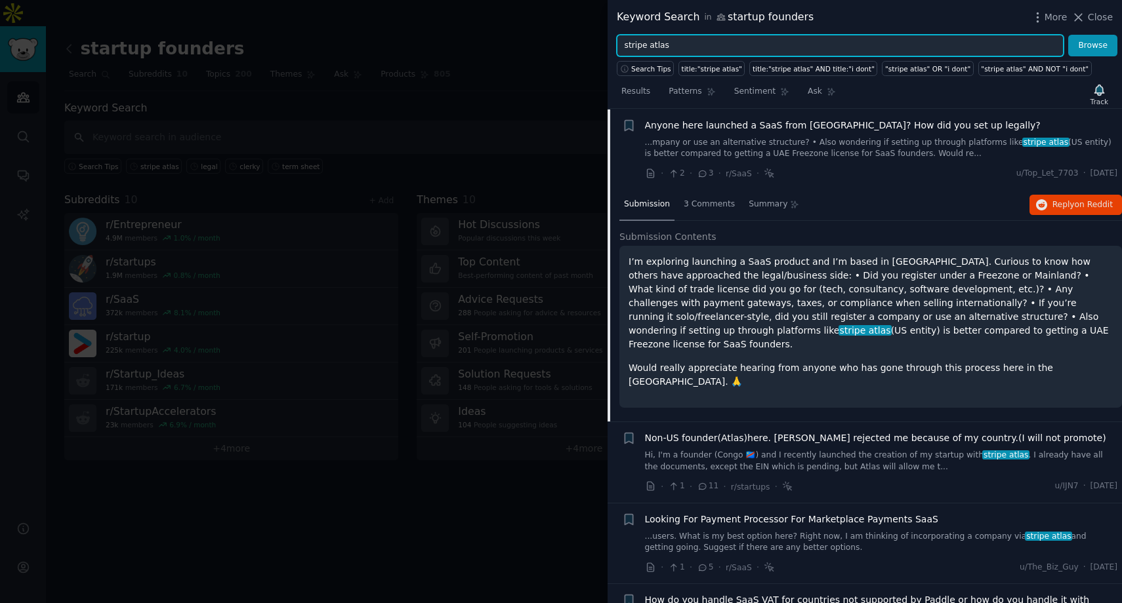
drag, startPoint x: 680, startPoint y: 43, endPoint x: 597, endPoint y: 40, distance: 83.4
click at [598, 41] on div "Keyword Search in startup founders More Close stripe atlas Browse Search Tips t…" at bounding box center [561, 301] width 1122 height 603
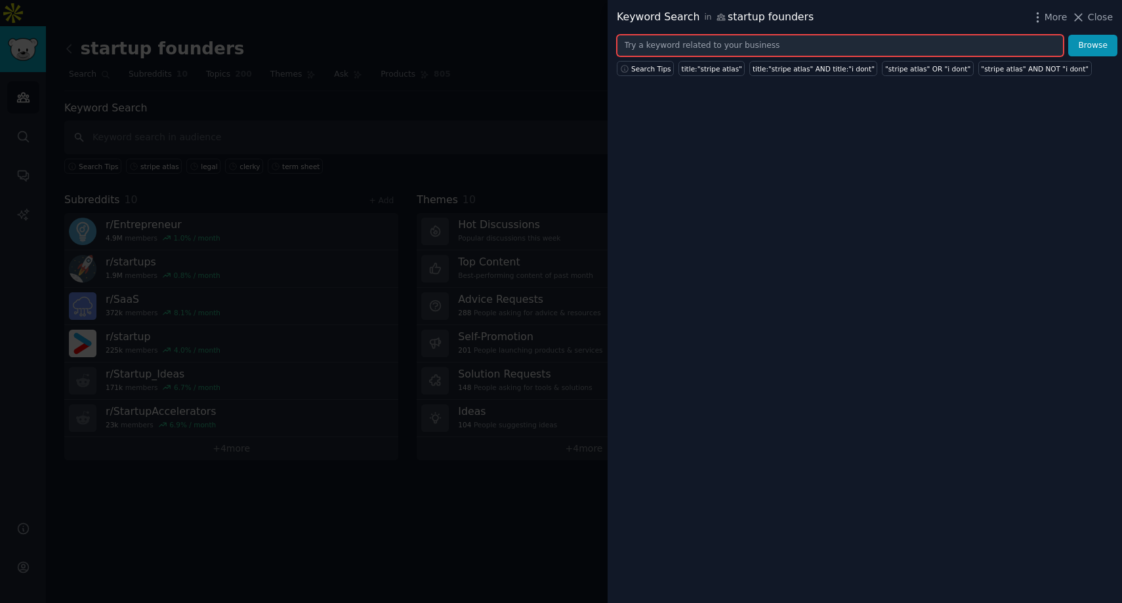
type input "u"
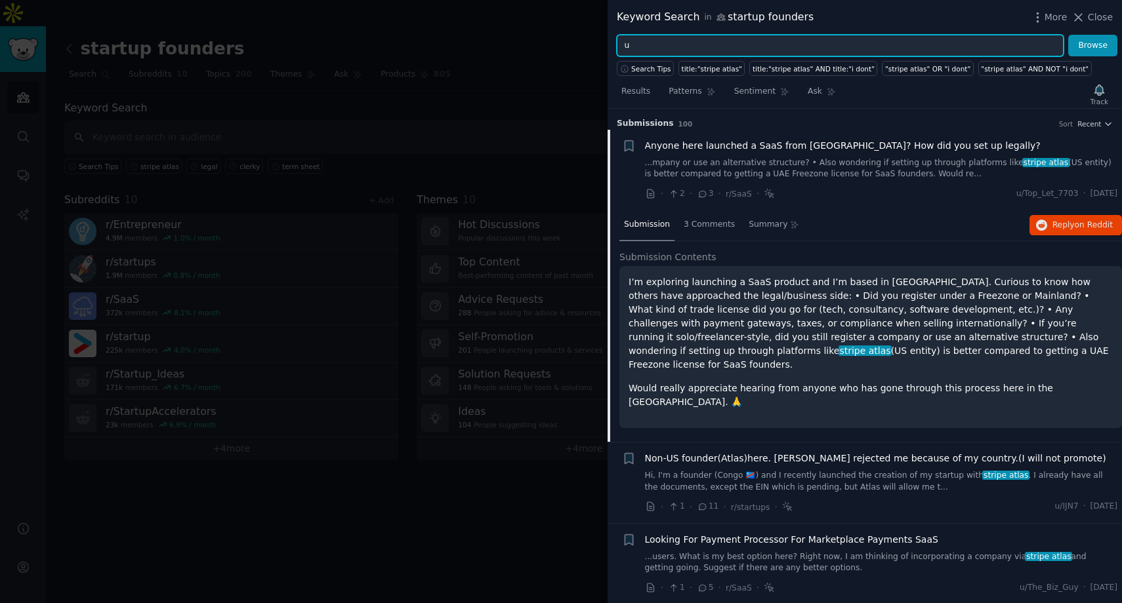
click at [674, 43] on input "u" at bounding box center [840, 46] width 447 height 22
type input "term sheet"
click at [1068, 35] on button "Browse" at bounding box center [1092, 46] width 49 height 22
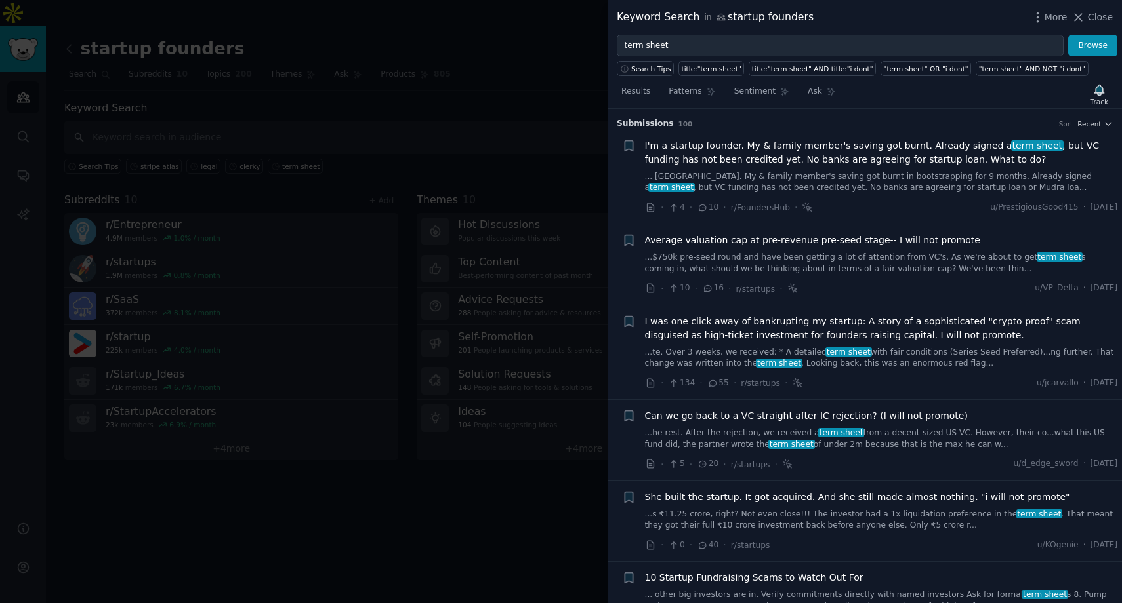
click at [299, 62] on div at bounding box center [561, 301] width 1122 height 603
